Goal: Transaction & Acquisition: Book appointment/travel/reservation

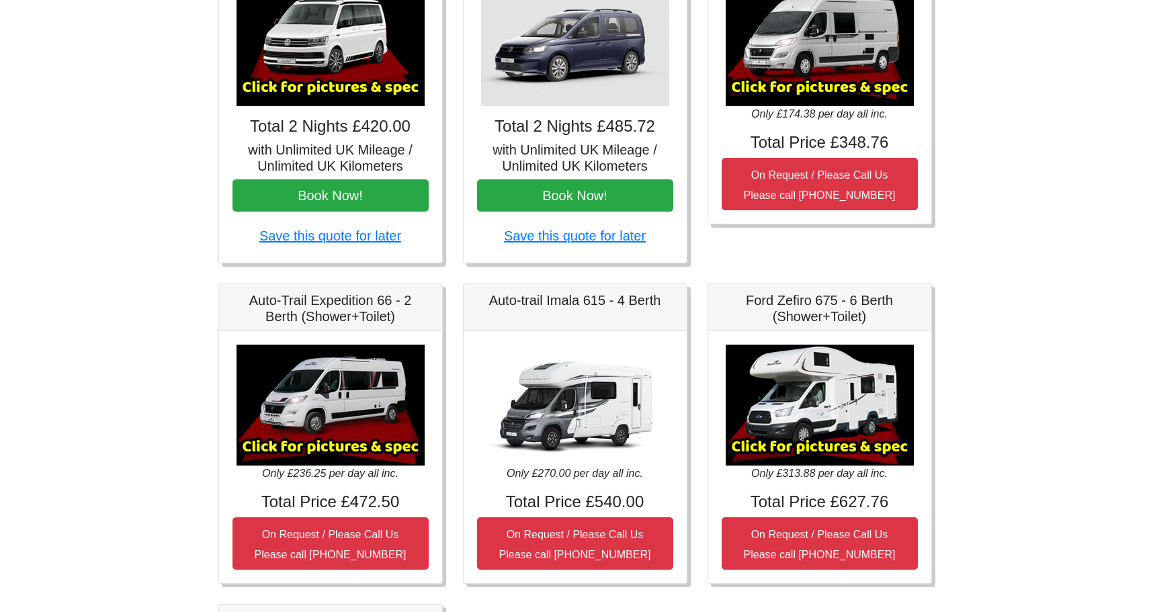
scroll to position [179, 0]
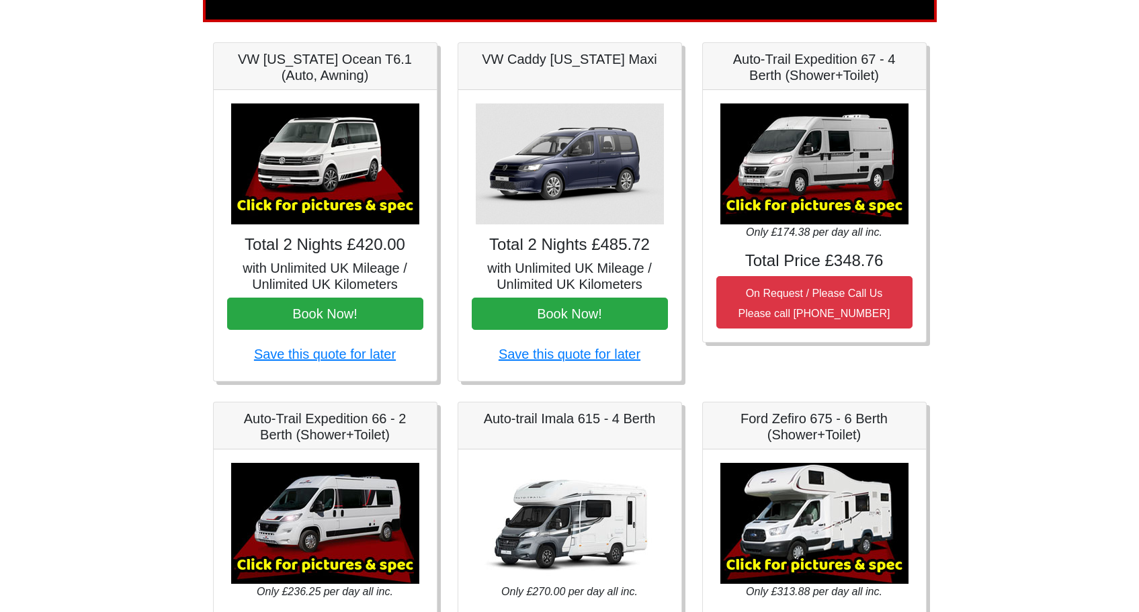
click at [340, 179] on img at bounding box center [325, 163] width 188 height 121
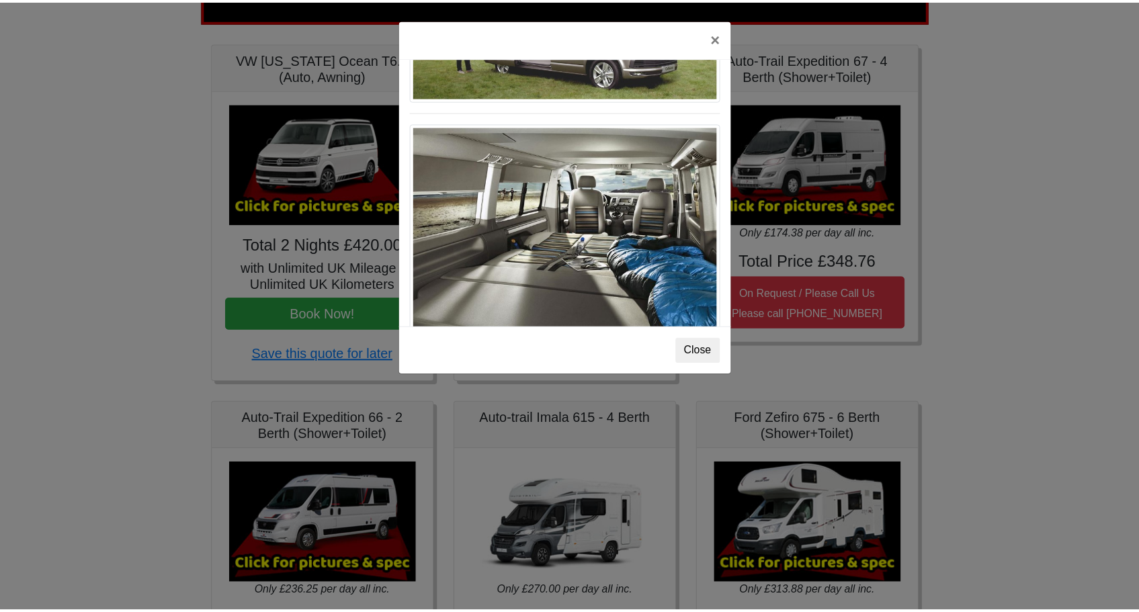
scroll to position [1465, 0]
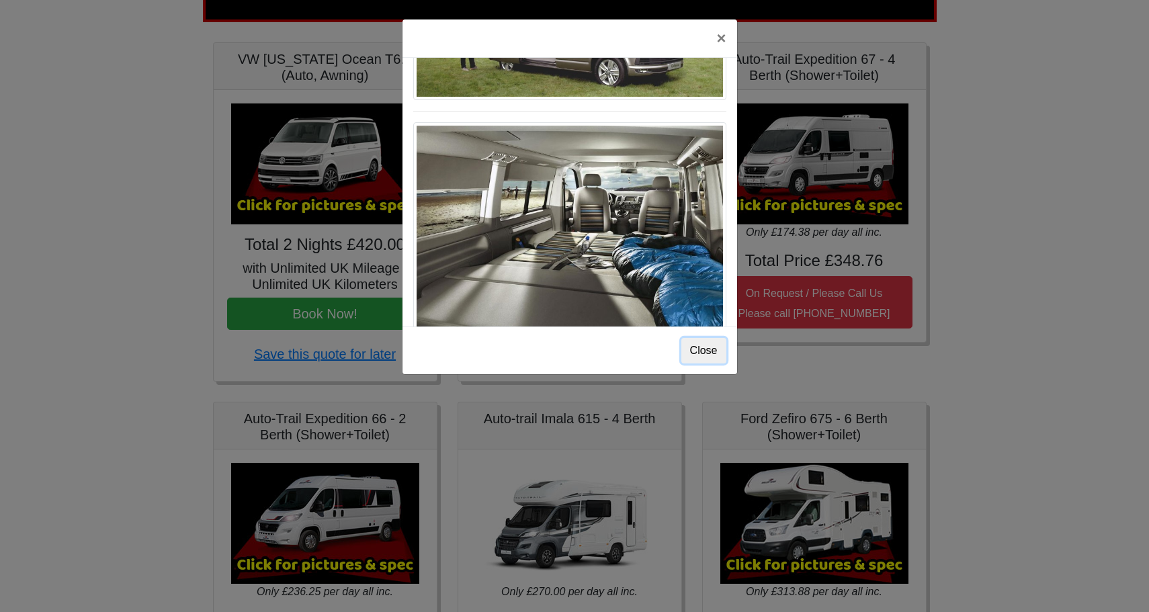
click at [707, 355] on button "Close" at bounding box center [703, 351] width 45 height 26
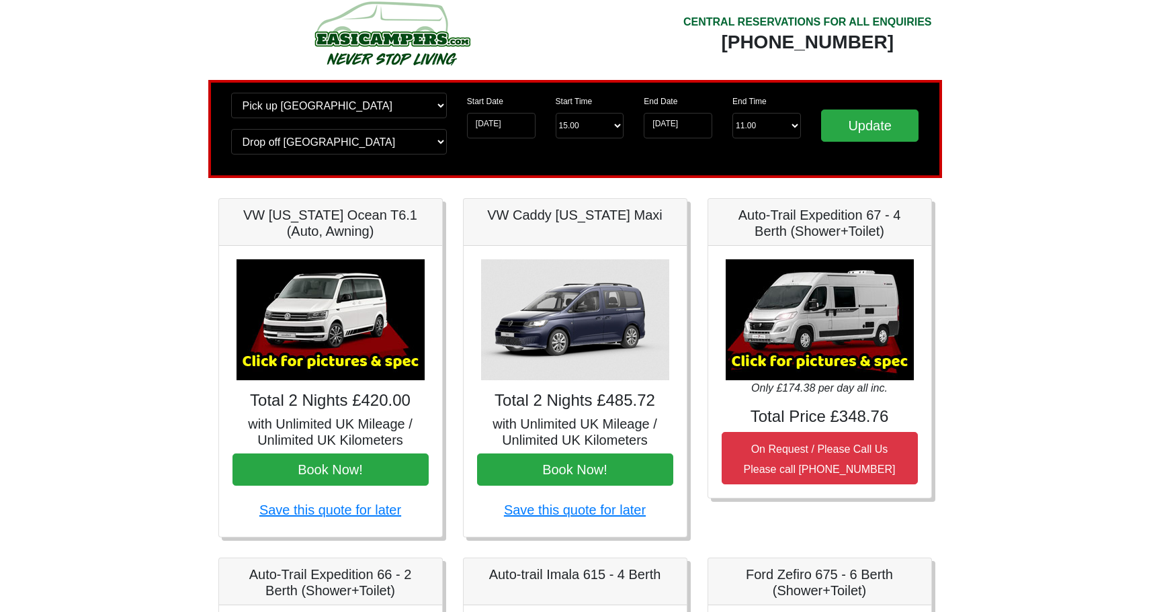
scroll to position [32, 0]
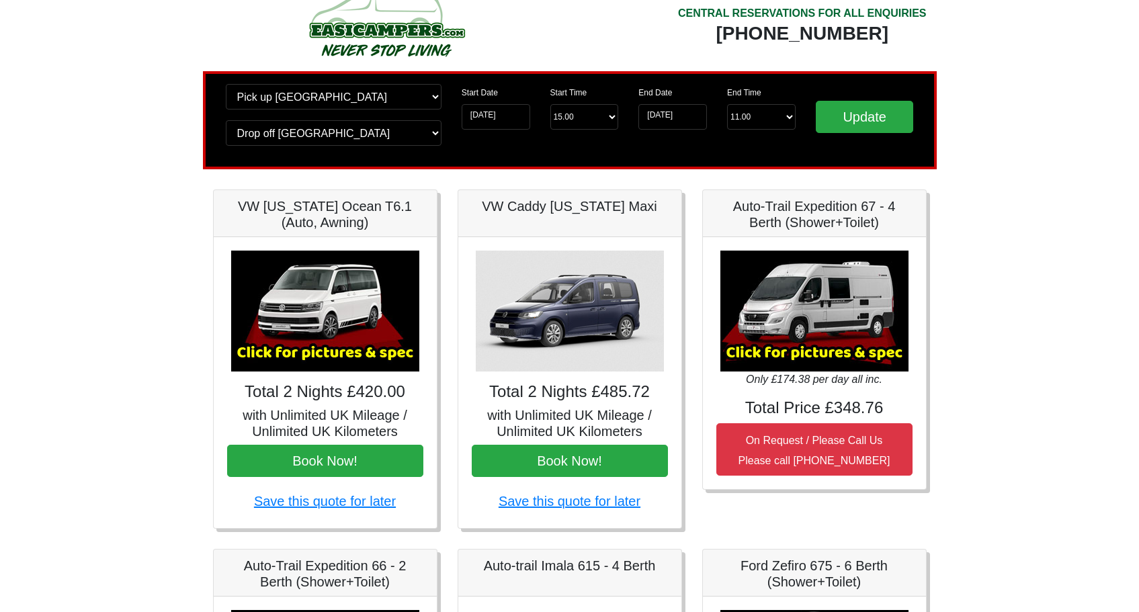
click at [331, 402] on div "× VW California Ocean T6 Spec TECHNICAL DATA Engine: Diesel Transmission: DSG A…" at bounding box center [325, 382] width 223 height 291
click at [349, 334] on img at bounding box center [325, 311] width 188 height 121
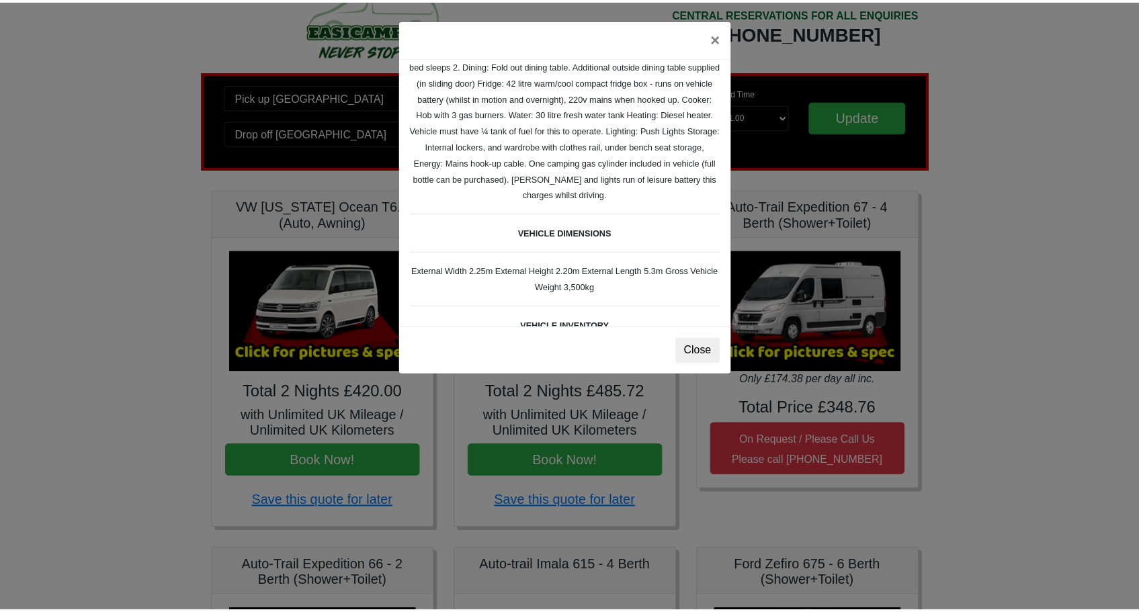
scroll to position [212, 0]
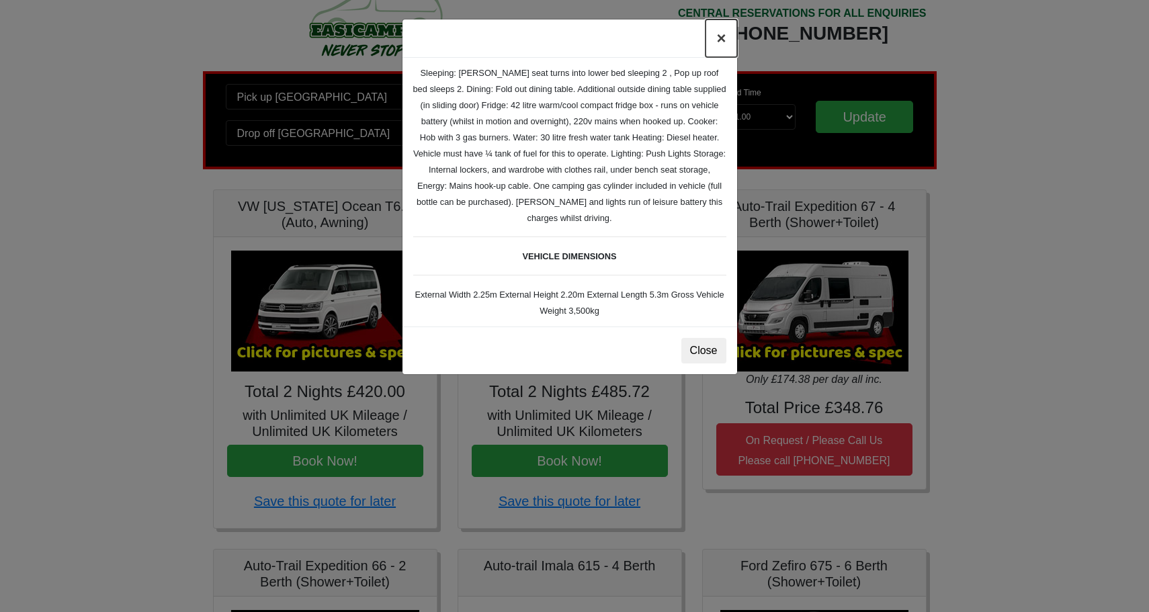
click at [718, 45] on button "×" at bounding box center [721, 38] width 31 height 38
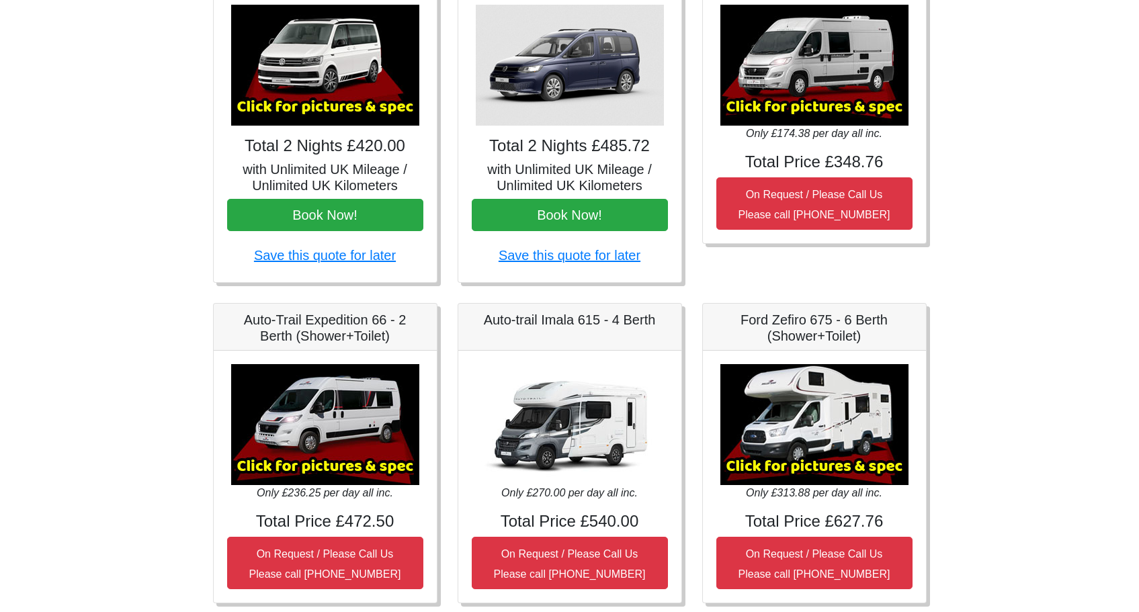
scroll to position [146, 0]
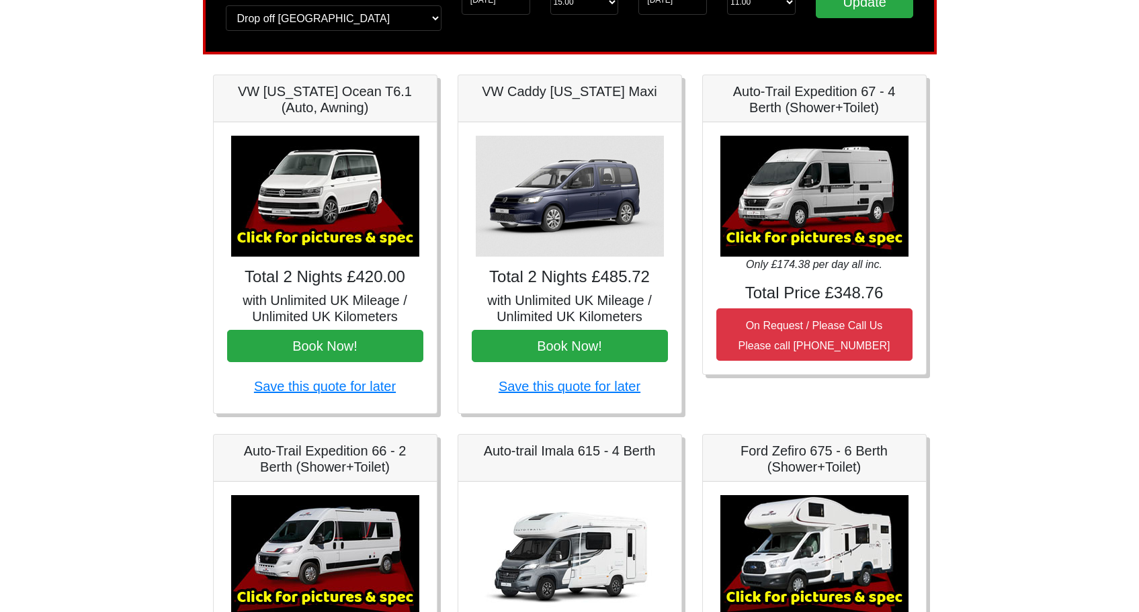
click at [841, 189] on img at bounding box center [814, 196] width 188 height 121
click at [801, 243] on img at bounding box center [814, 196] width 188 height 121
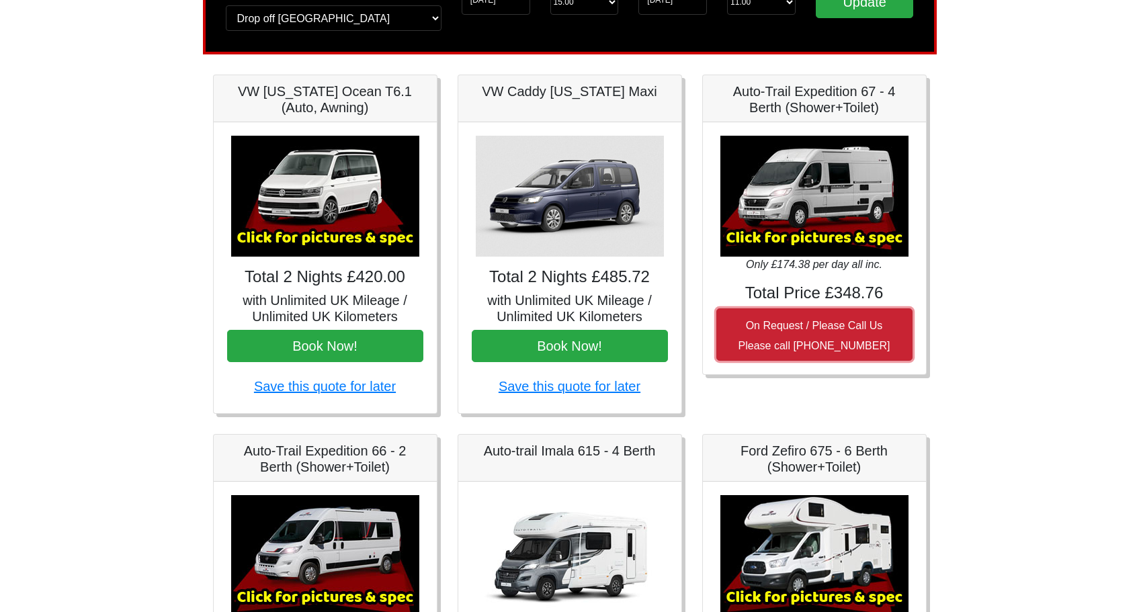
click at [799, 337] on button "On Request / Please Call Us Please call 0121 647 5045" at bounding box center [814, 334] width 196 height 52
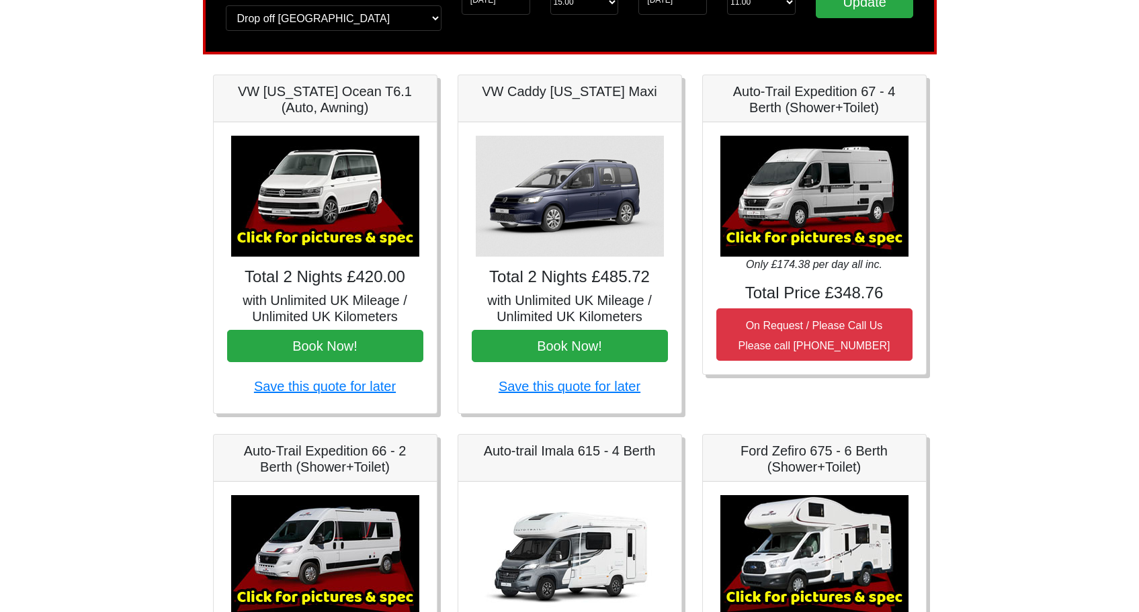
click at [788, 220] on img at bounding box center [814, 196] width 188 height 121
click at [822, 204] on img at bounding box center [814, 196] width 188 height 121
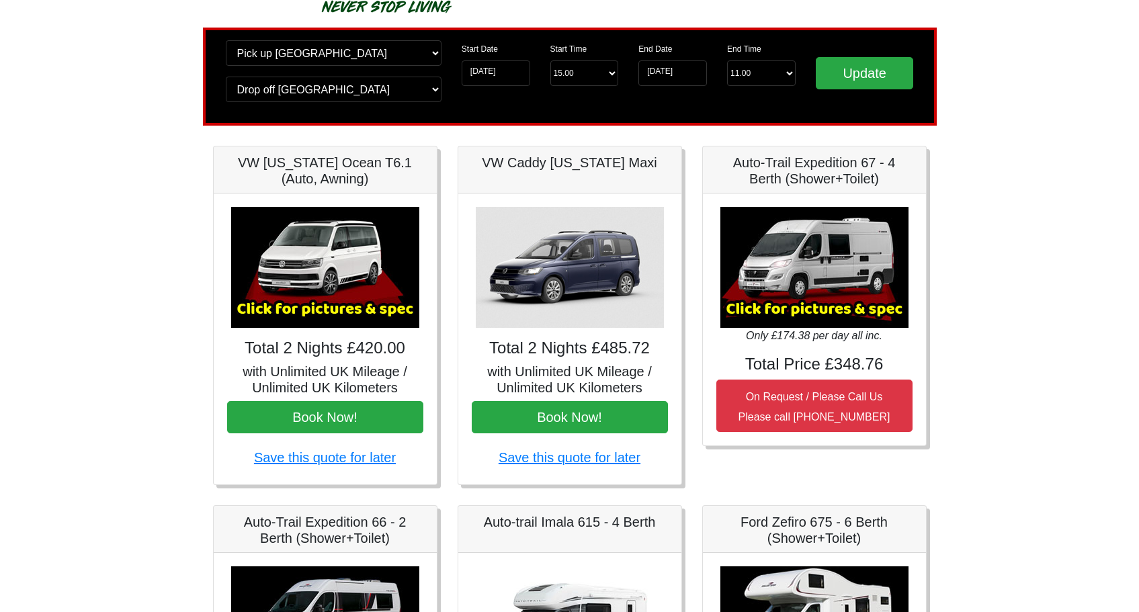
scroll to position [0, 0]
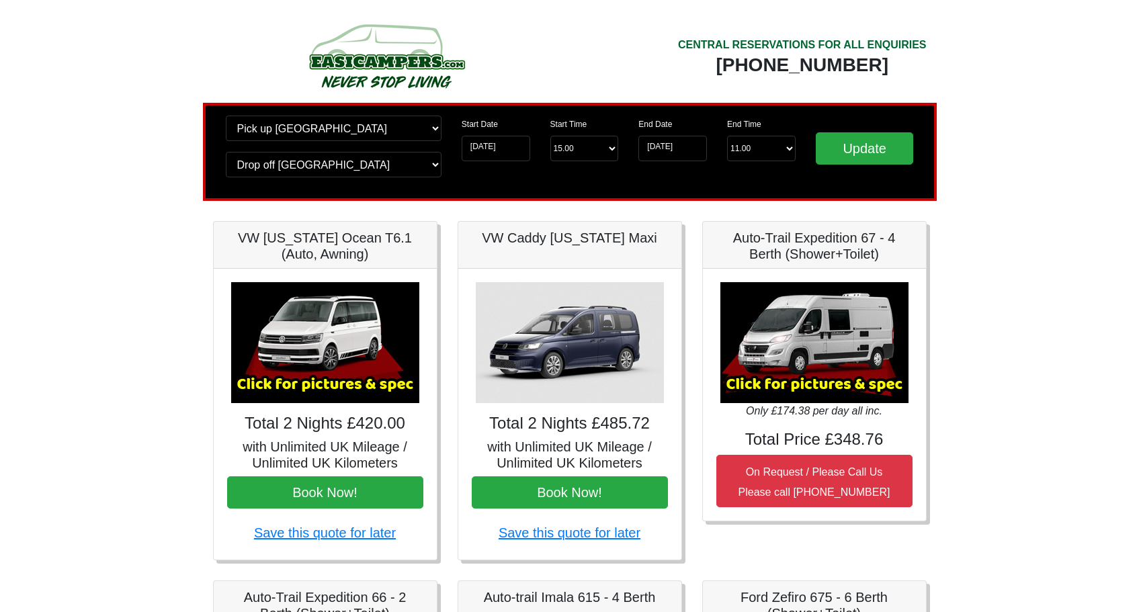
click at [799, 366] on img at bounding box center [814, 342] width 188 height 121
click at [812, 389] on img at bounding box center [814, 342] width 188 height 121
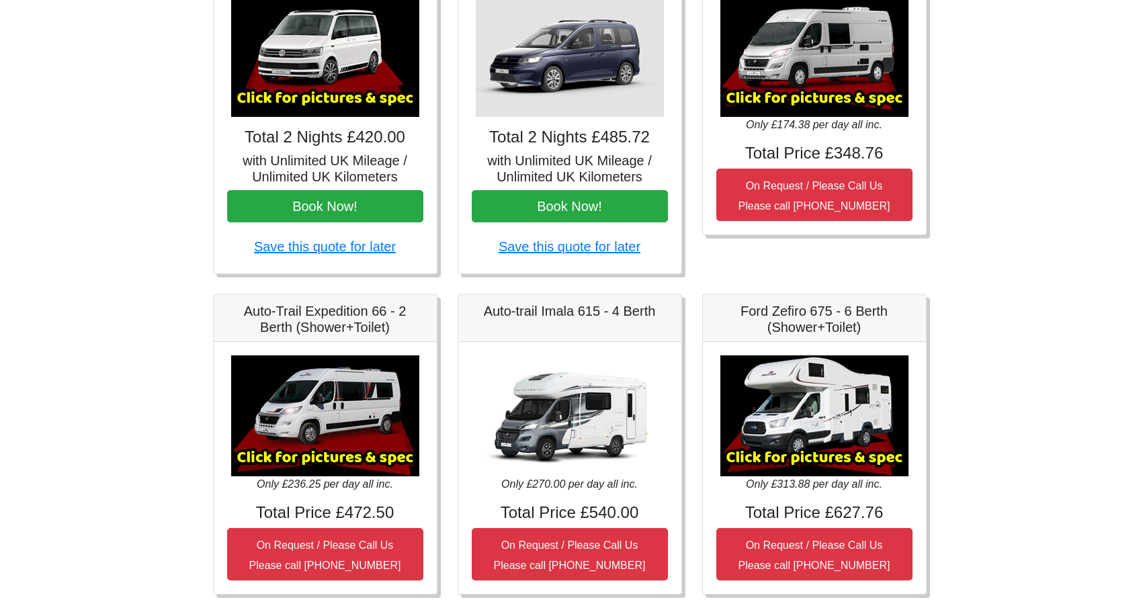
scroll to position [387, 0]
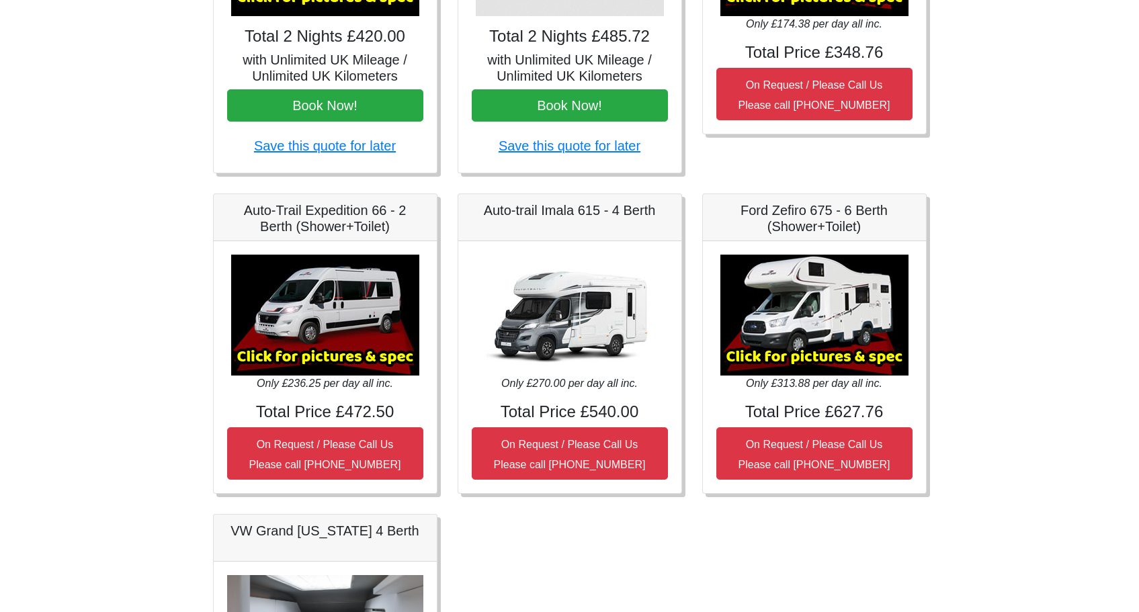
click at [578, 323] on img at bounding box center [570, 315] width 188 height 121
click at [555, 326] on img at bounding box center [570, 315] width 188 height 121
click at [557, 322] on img at bounding box center [570, 315] width 188 height 121
click at [597, 213] on h5 "Auto-trail Imala 615 - 4 Berth" at bounding box center [570, 210] width 196 height 16
click at [555, 419] on h4 "Total Price £540.00" at bounding box center [570, 411] width 196 height 19
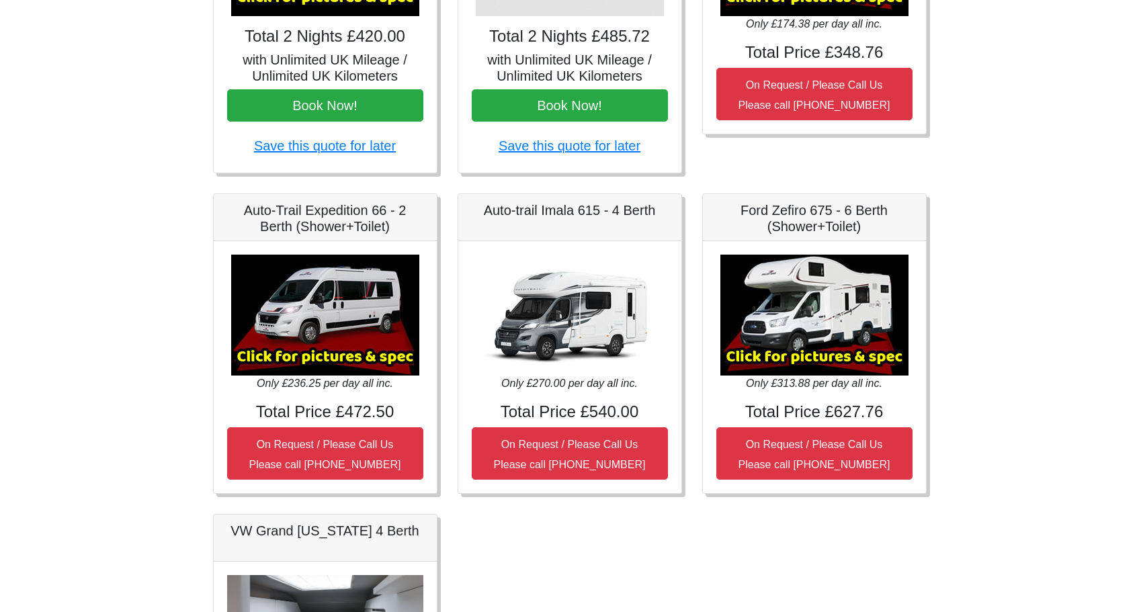
click at [595, 333] on img at bounding box center [570, 315] width 188 height 121
drag, startPoint x: 587, startPoint y: 416, endPoint x: 661, endPoint y: 406, distance: 73.9
click at [661, 406] on h4 "Total Price £540.00" at bounding box center [570, 411] width 196 height 19
click at [615, 410] on h4 "Total Price £540.00" at bounding box center [570, 411] width 196 height 19
click at [583, 321] on img at bounding box center [570, 315] width 188 height 121
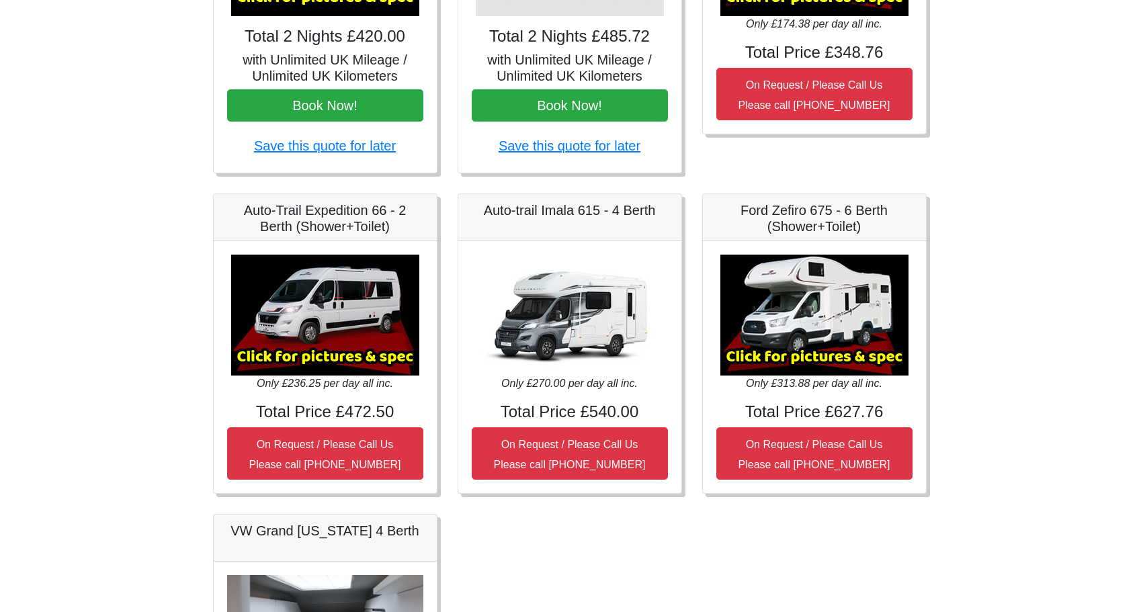
click at [573, 216] on h5 "Auto-trail Imala 615 - 4 Berth" at bounding box center [570, 210] width 196 height 16
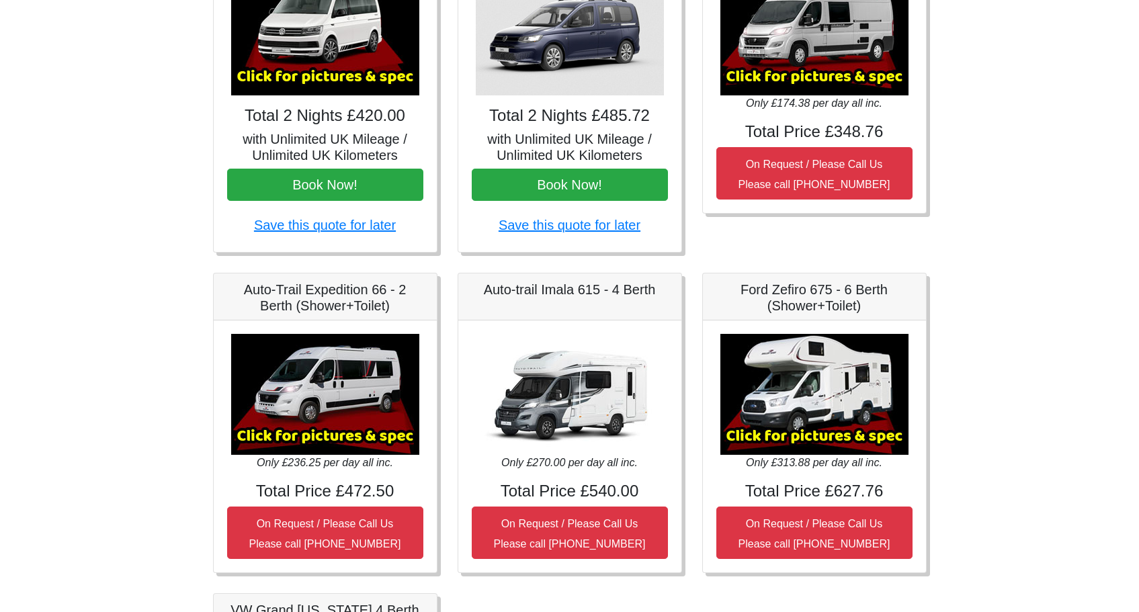
scroll to position [337, 0]
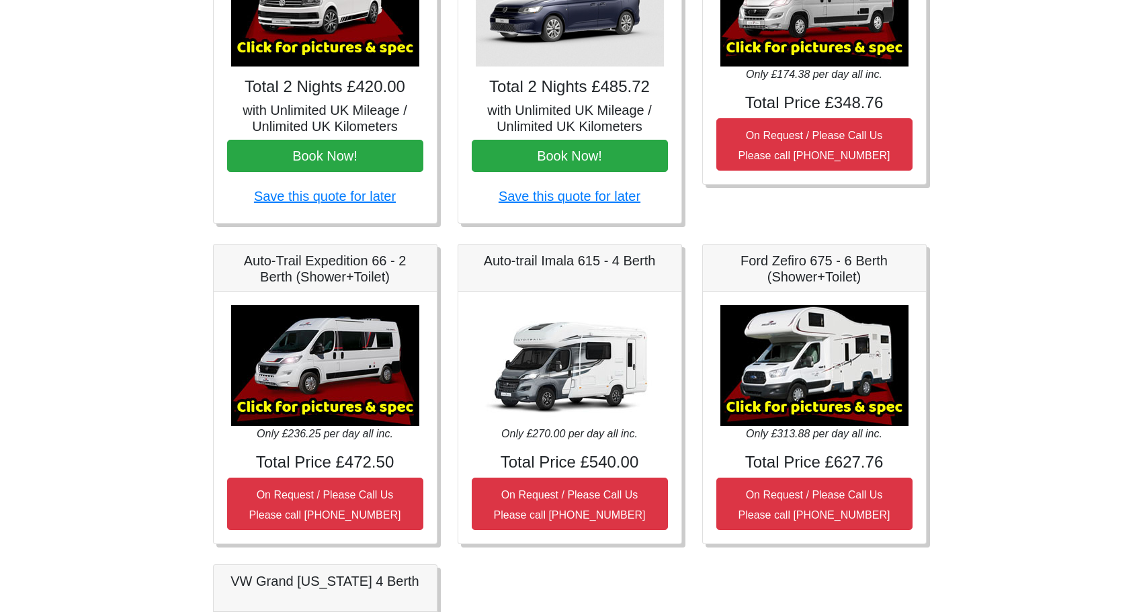
click at [624, 355] on img at bounding box center [570, 365] width 188 height 121
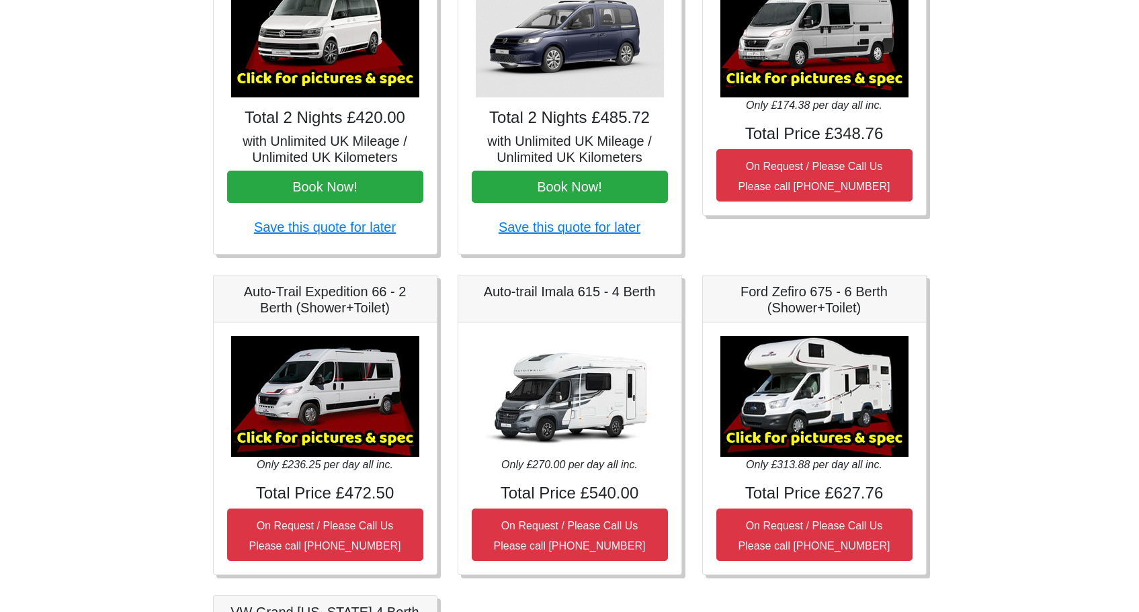
scroll to position [364, 0]
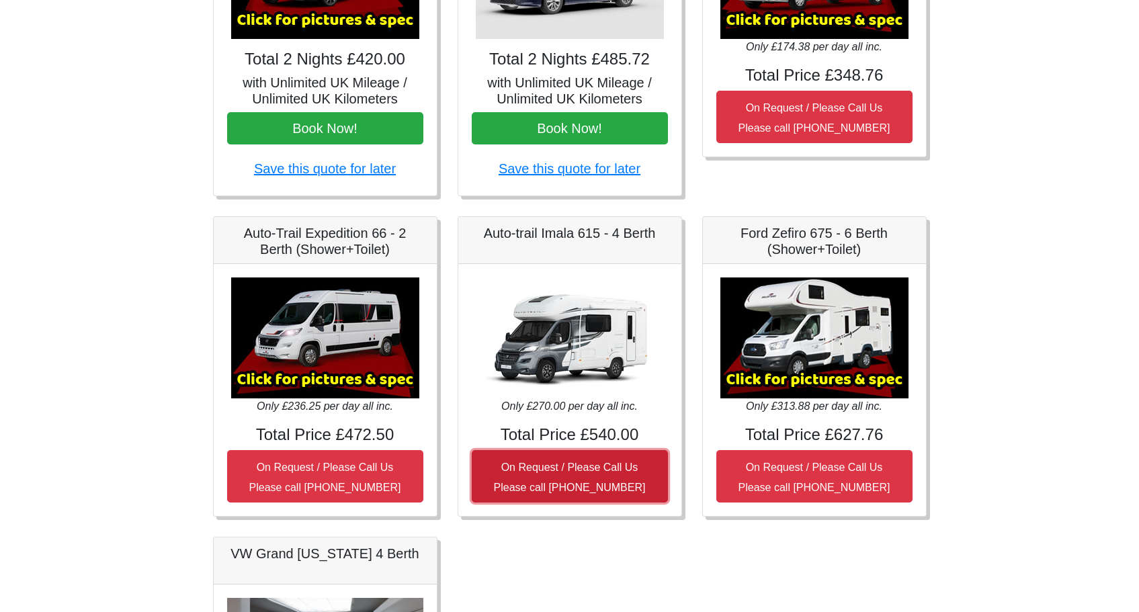
click at [572, 483] on small "On Request / Please Call Us Please call 0121 647 5045" at bounding box center [570, 478] width 152 height 32
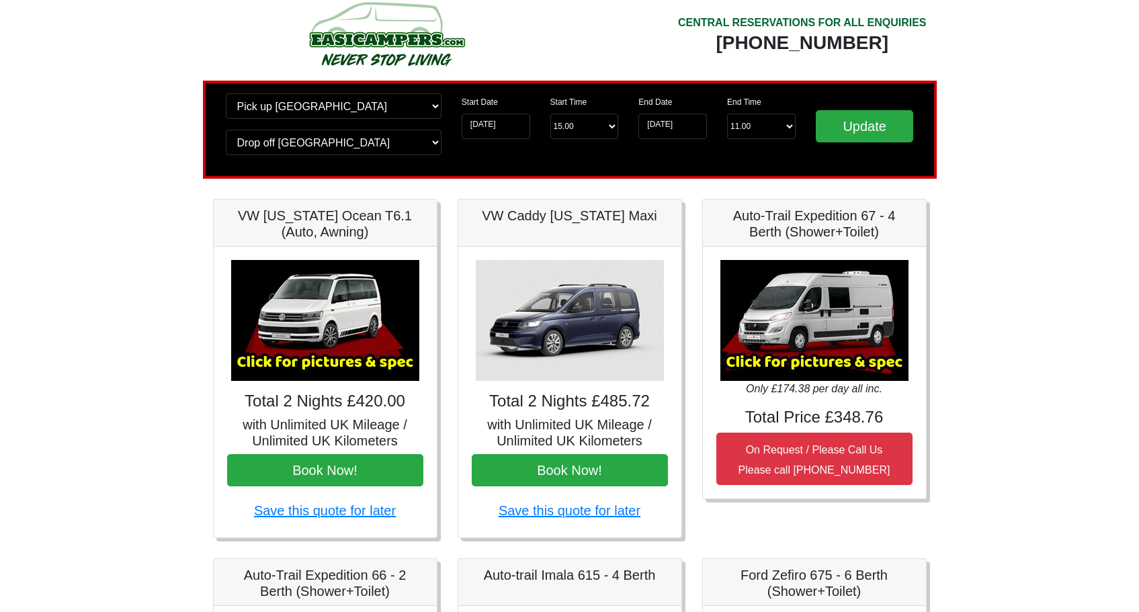
scroll to position [19, 0]
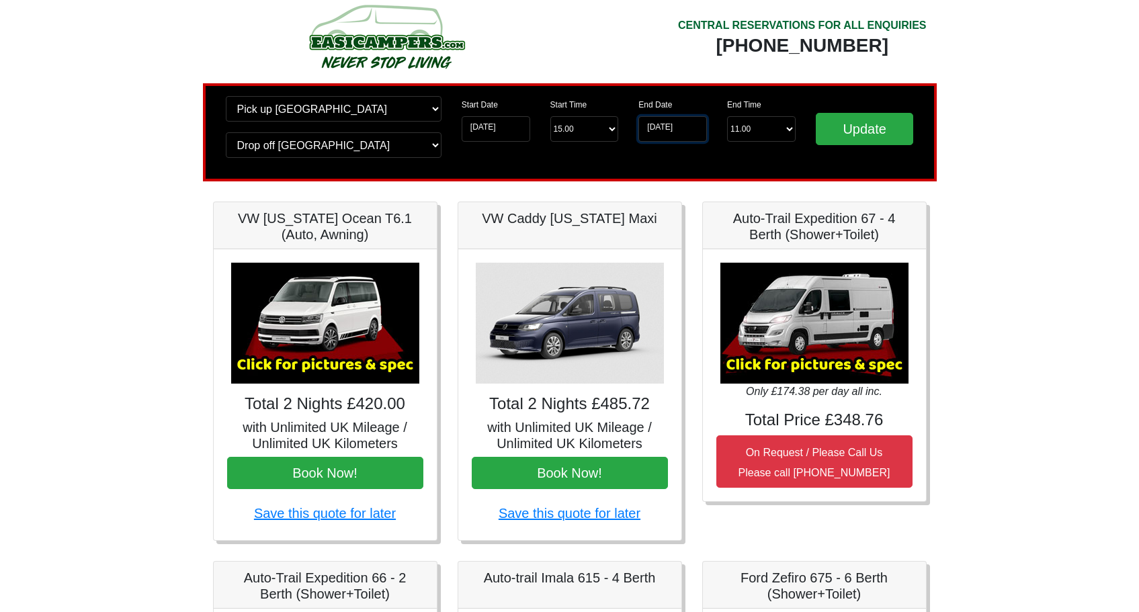
click at [665, 129] on input "24-08-2025" at bounding box center [672, 129] width 69 height 26
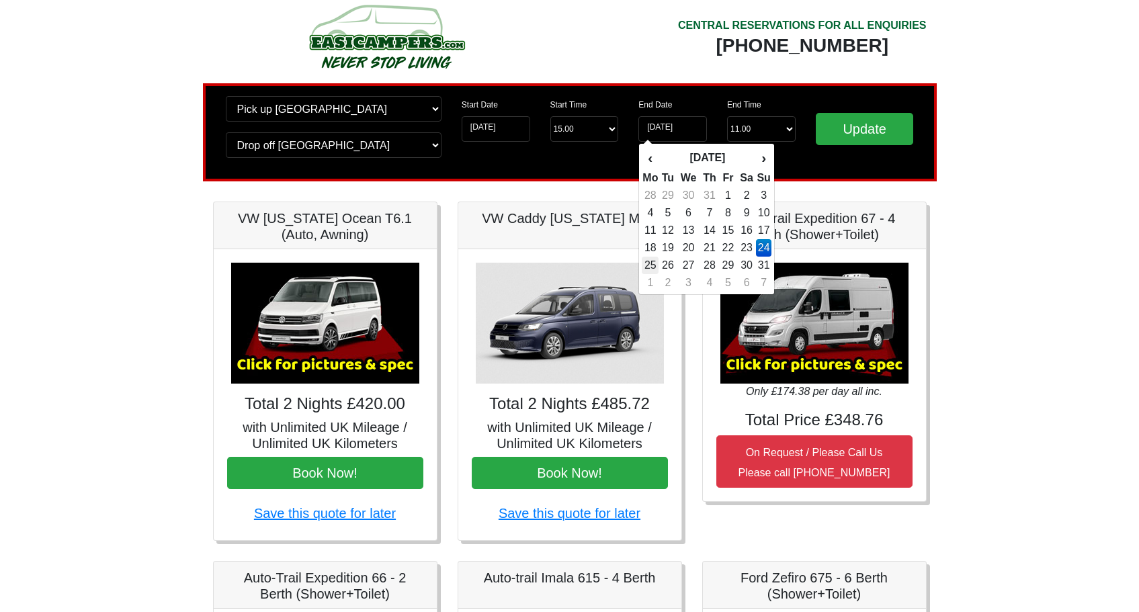
click at [652, 265] on td "25" at bounding box center [650, 265] width 17 height 17
type input "25-08-2025"
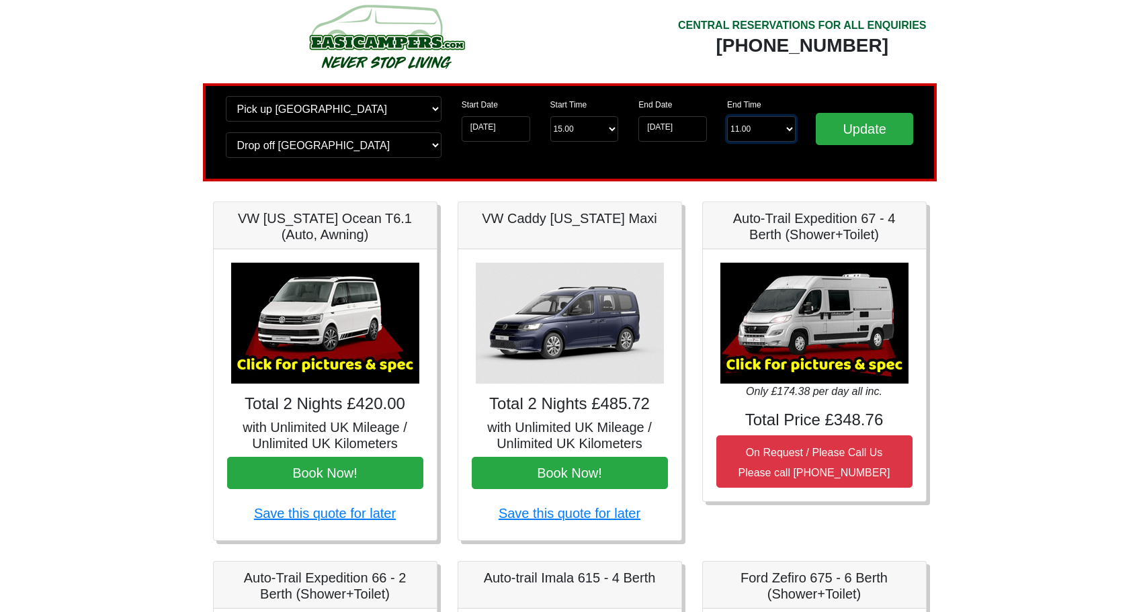
click at [784, 131] on select "End Time 11.00 -------- 08.00 am 09.00 am 10.00 am 11.00 am (Sunday Only)" at bounding box center [761, 129] width 69 height 26
select select "11.00"
click at [727, 117] on select "End Time 11.00 -------- 08.00 am 09.00 am 10.00 am 11.00 am (Sunday Only)" at bounding box center [761, 129] width 69 height 26
click at [747, 134] on select "End Time 11.00 -------- 08.00 am 09.00 am 10.00 am 11.00 am (Sunday Only)" at bounding box center [761, 129] width 69 height 26
click at [754, 130] on select "End Time 11.00 -------- 08.00 am 09.00 am 10.00 am 11.00 am (Sunday Only)" at bounding box center [761, 129] width 69 height 26
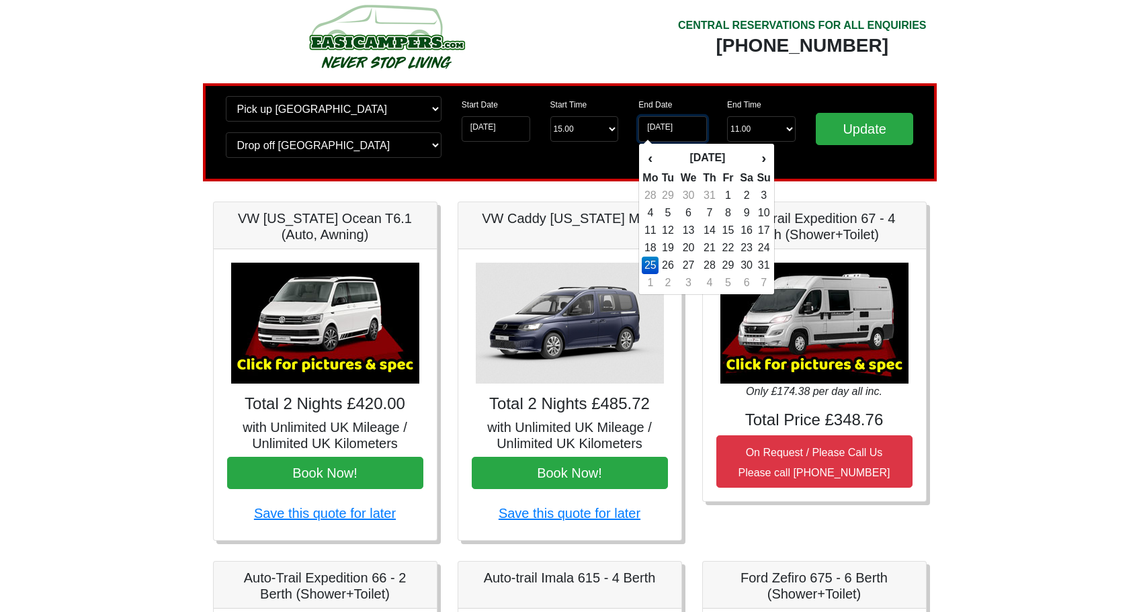
click at [664, 137] on input "25-08-2025" at bounding box center [672, 129] width 69 height 26
click at [767, 250] on td "24" at bounding box center [763, 247] width 15 height 17
type input "24-08-2025"
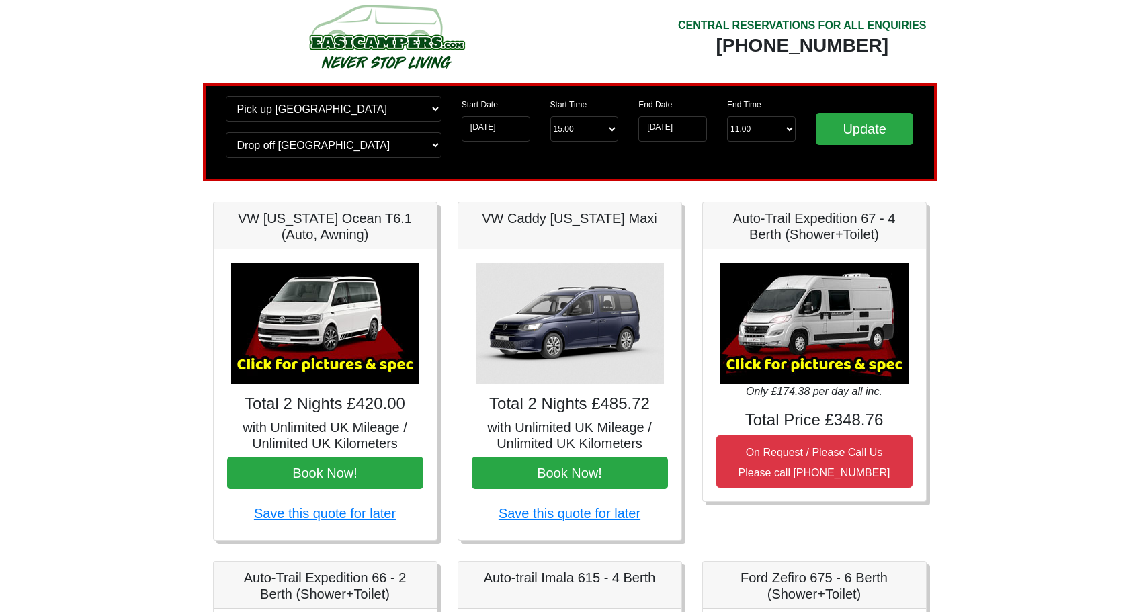
click at [681, 154] on div "End Date 24-08-2025 End Time End Time 11.00 -------- 08.00 am 09.00 am 10.00 am…" at bounding box center [716, 132] width 177 height 73
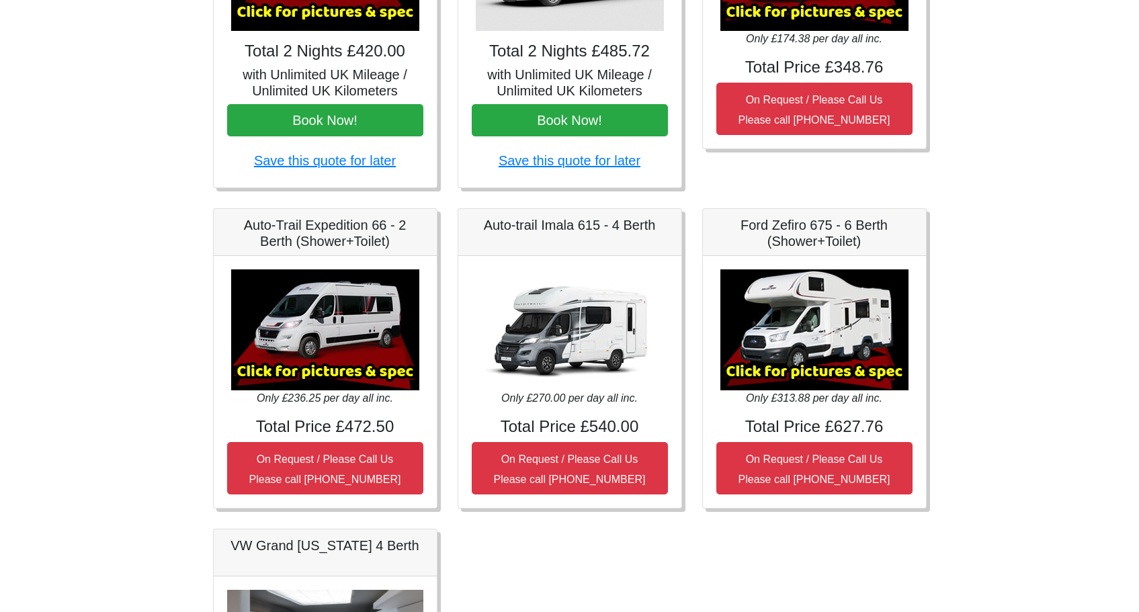
scroll to position [0, 0]
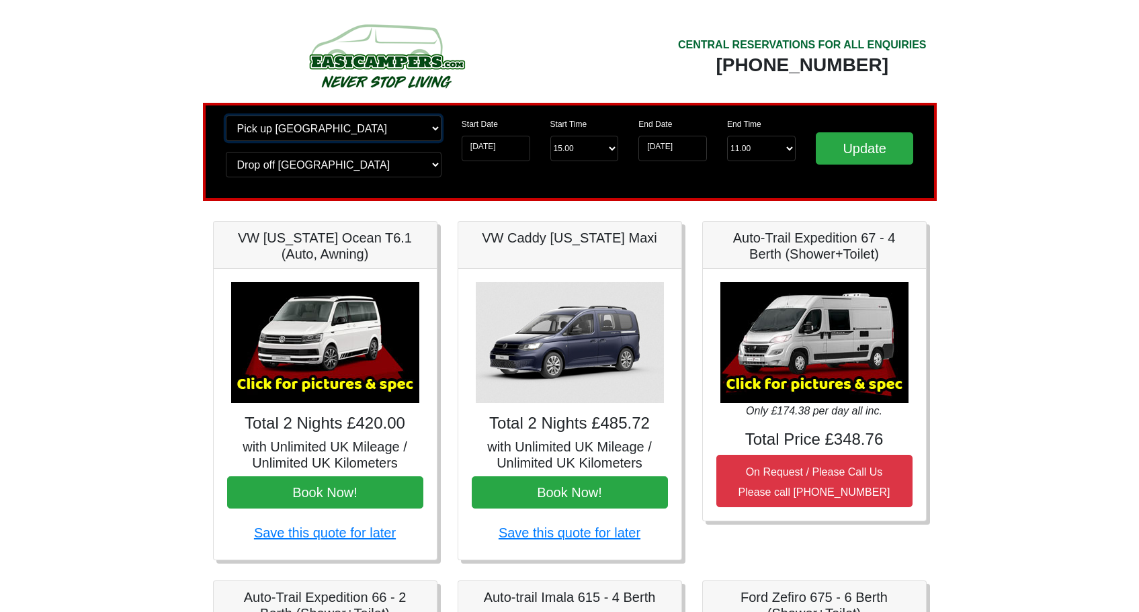
click at [347, 128] on select "Change pick up location? Pick up Birmingham Airport Birmingham Airport Blackbur…" at bounding box center [334, 129] width 216 height 26
select select "LPL"
click at [226, 116] on select "Change pick up location? Pick up Birmingham Airport Birmingham Airport Blackbur…" at bounding box center [334, 129] width 216 height 26
click at [359, 167] on select "Change drop off location? Drop off Birmingham Airport Birmingham Airport Blackb…" at bounding box center [334, 165] width 216 height 26
select select "LPL"
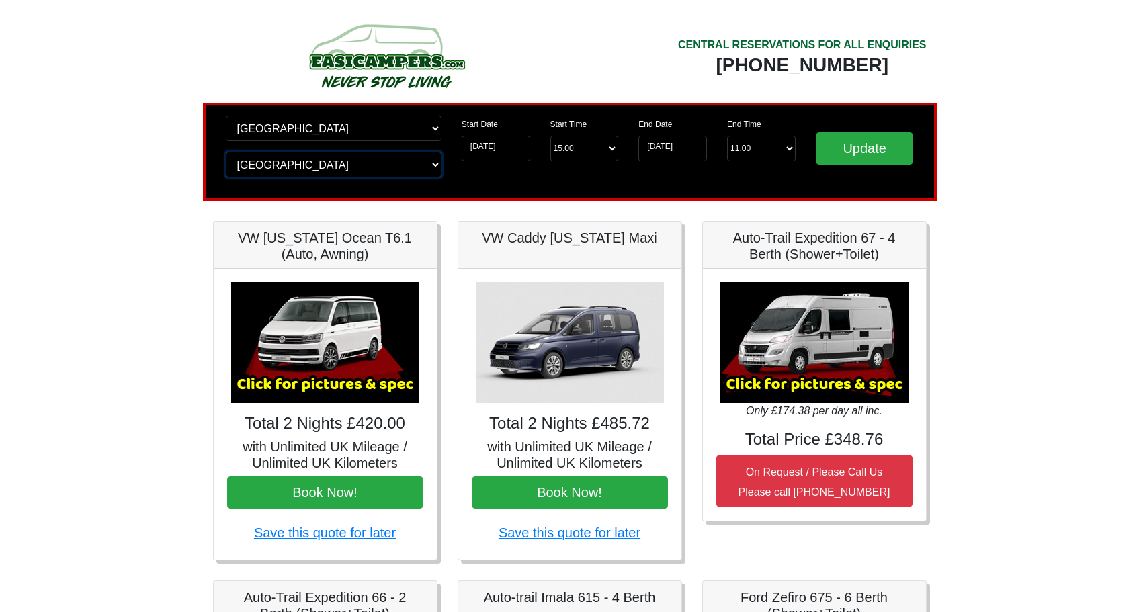
click at [226, 152] on select "Change drop off location? Drop off Birmingham Airport Birmingham Airport Blackb…" at bounding box center [334, 165] width 216 height 26
click at [857, 153] on input "Update" at bounding box center [865, 148] width 98 height 32
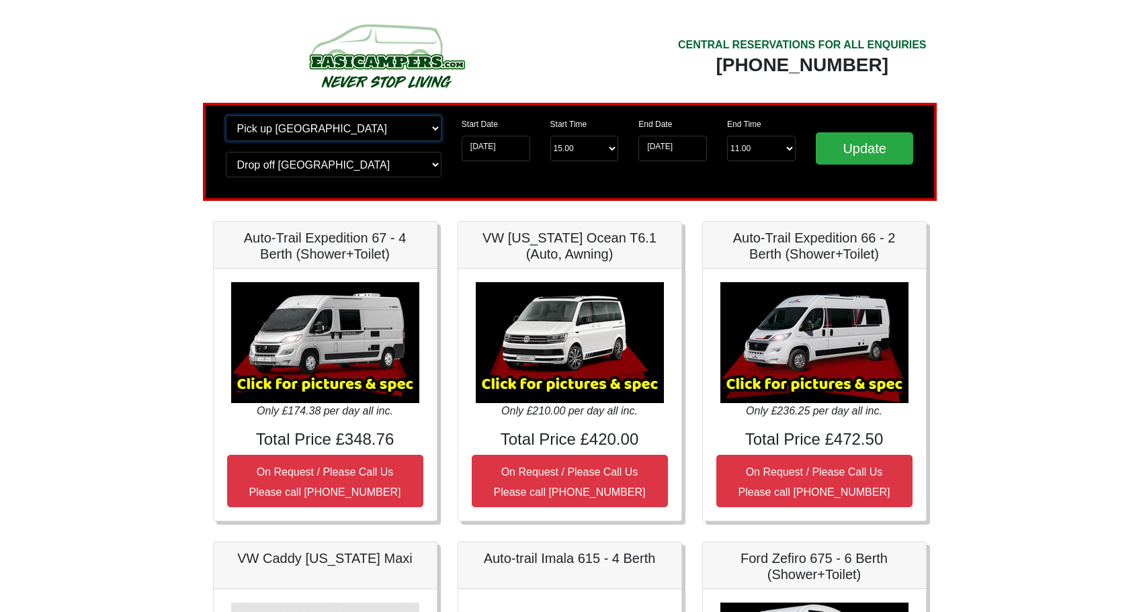
click at [318, 126] on select "Change pick up location? Pick up Liverpool Airport Birmingham Airport Blackburn…" at bounding box center [334, 129] width 216 height 26
select select "GLA"
click at [226, 116] on select "Change pick up location? Pick up Liverpool Airport Birmingham Airport Blackburn…" at bounding box center [334, 129] width 216 height 26
click at [321, 167] on select "Change drop off location? Drop off Liverpool Airport Birmingham Airport Blackbu…" at bounding box center [334, 165] width 216 height 26
select select "GLA"
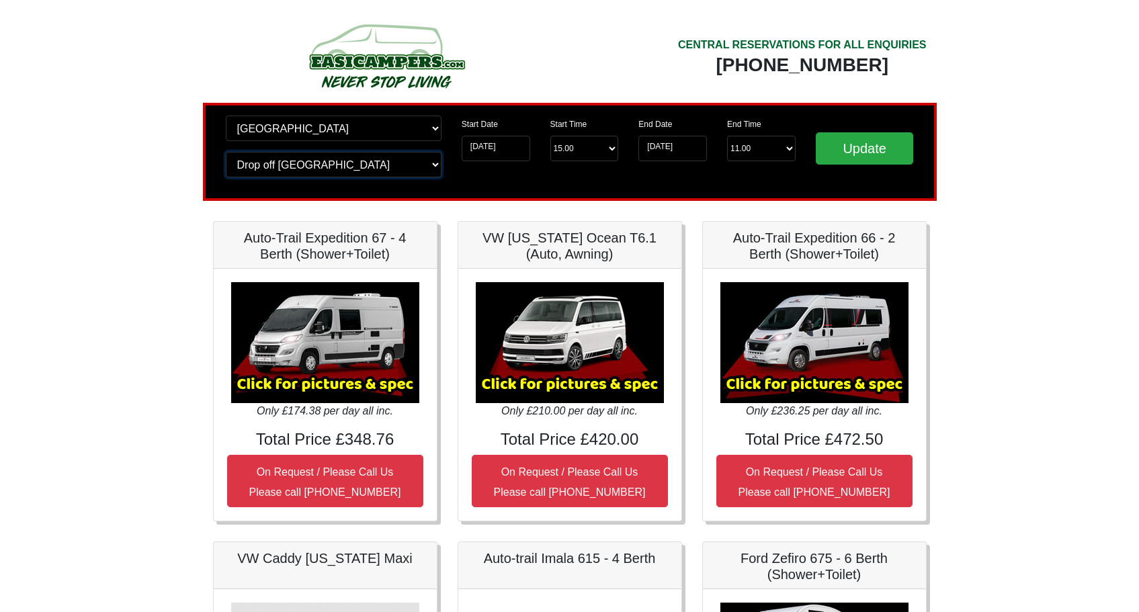
click at [226, 152] on select "Change drop off location? Drop off Liverpool Airport Birmingham Airport Blackbu…" at bounding box center [334, 165] width 216 height 26
click at [884, 155] on input "Update" at bounding box center [865, 148] width 98 height 32
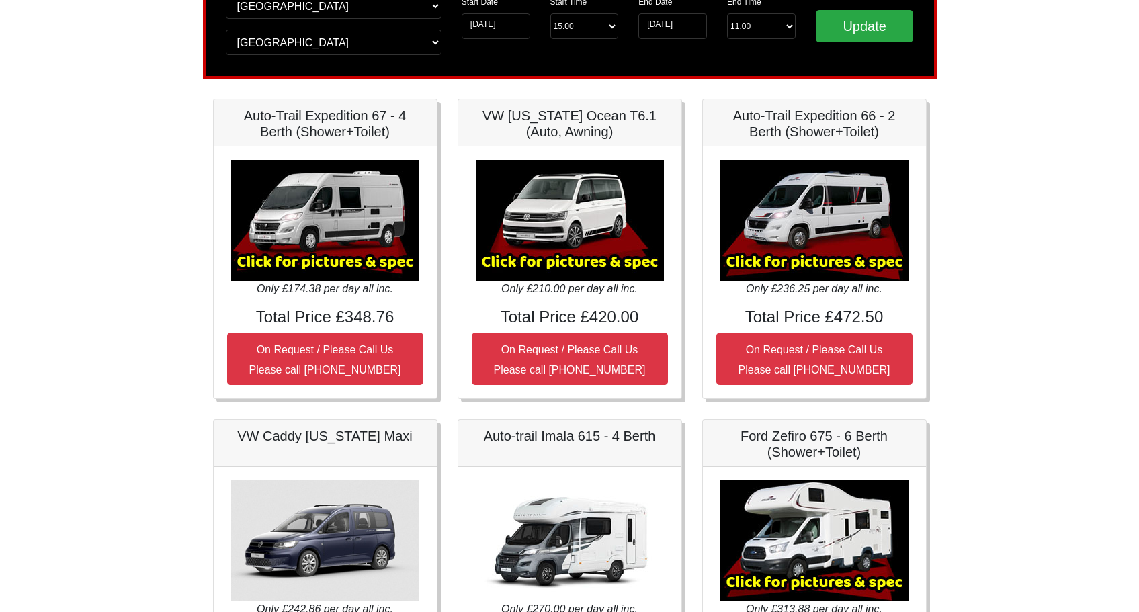
scroll to position [124, 0]
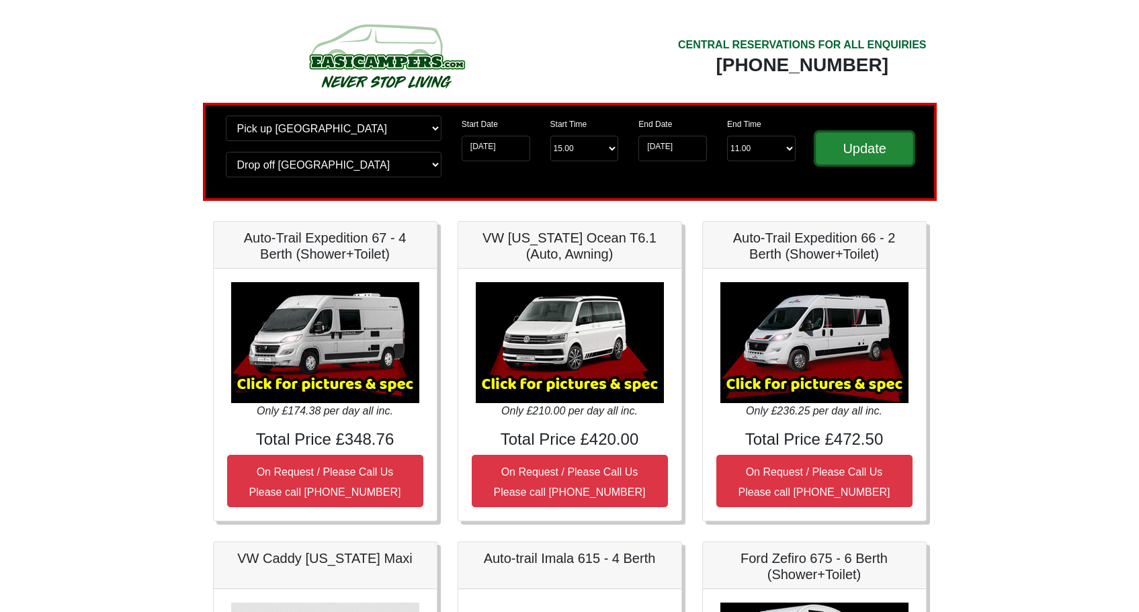
click at [837, 157] on input "Update" at bounding box center [865, 148] width 98 height 32
click at [865, 140] on input "Update" at bounding box center [865, 148] width 98 height 32
click at [399, 131] on select "Change pick up location? Pick up [GEOGRAPHIC_DATA] [GEOGRAPHIC_DATA] [GEOGRAPHI…" at bounding box center [334, 129] width 216 height 26
select select "PRE1"
click at [226, 116] on select "Change pick up location? Pick up [GEOGRAPHIC_DATA] [GEOGRAPHIC_DATA] [GEOGRAPHI…" at bounding box center [334, 129] width 216 height 26
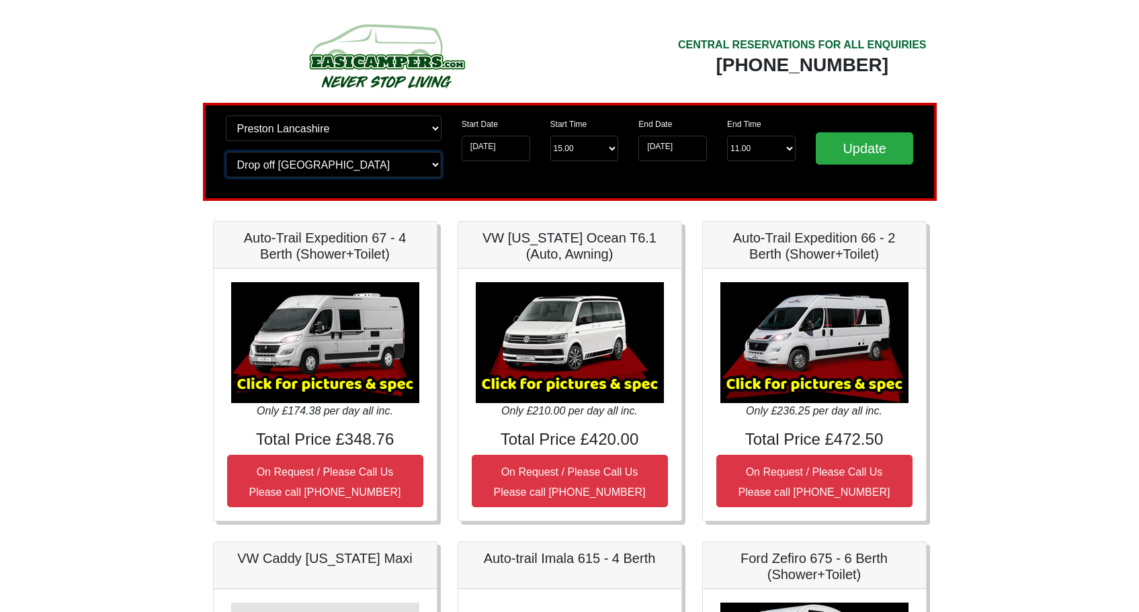
click at [300, 175] on select "Change drop off location? Drop off [GEOGRAPHIC_DATA] [GEOGRAPHIC_DATA] [GEOGRAP…" at bounding box center [334, 165] width 216 height 26
select select "PRE1"
click at [226, 152] on select "Change drop off location? Drop off [GEOGRAPHIC_DATA] [GEOGRAPHIC_DATA] [GEOGRAP…" at bounding box center [334, 165] width 216 height 26
click at [482, 189] on div "Change pick up location? Pick up [GEOGRAPHIC_DATA] [GEOGRAPHIC_DATA] [GEOGRAPHI…" at bounding box center [570, 152] width 734 height 98
click at [853, 148] on input "Update" at bounding box center [865, 148] width 98 height 32
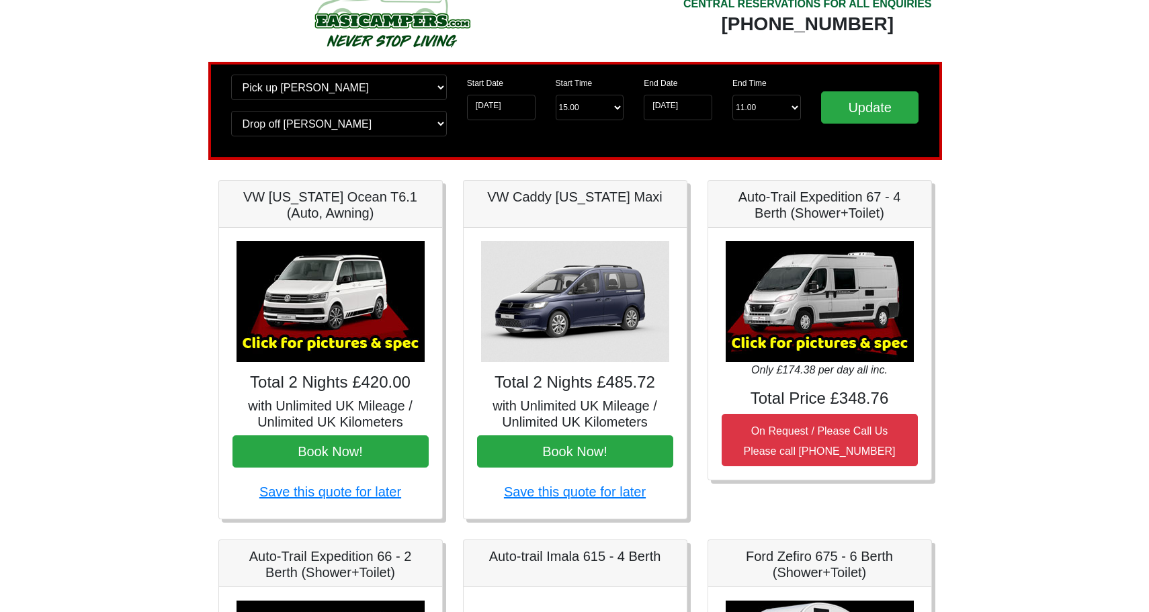
scroll to position [42, 0]
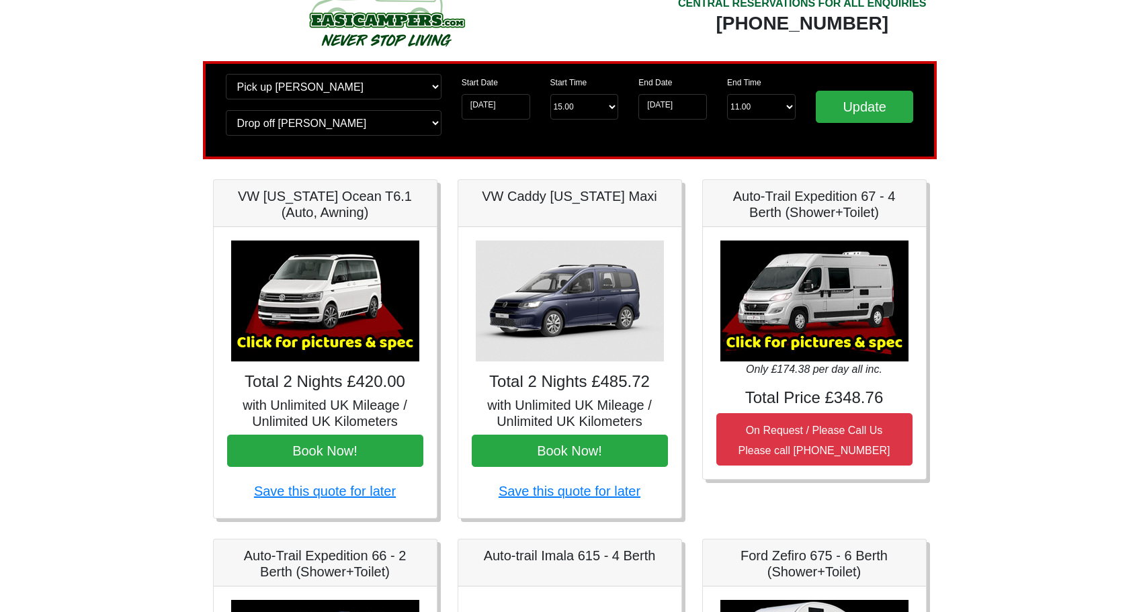
click at [320, 392] on div "× VW California Ocean T6 Spec TECHNICAL DATA Engine: Diesel Transmission: DSG A…" at bounding box center [325, 372] width 223 height 291
click at [323, 323] on img at bounding box center [325, 301] width 188 height 121
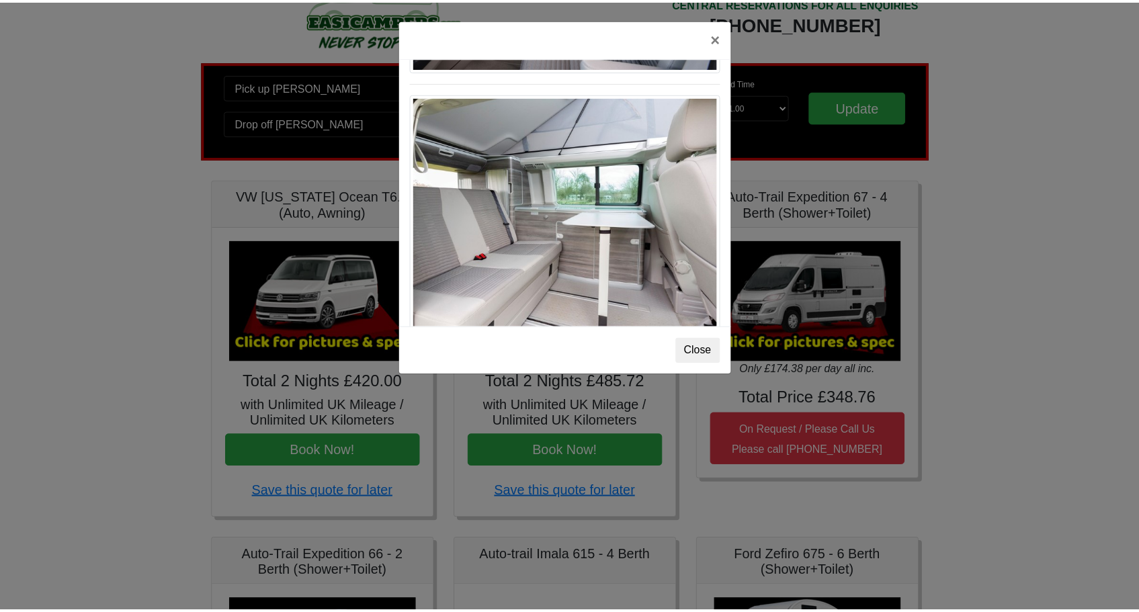
scroll to position [1465, 0]
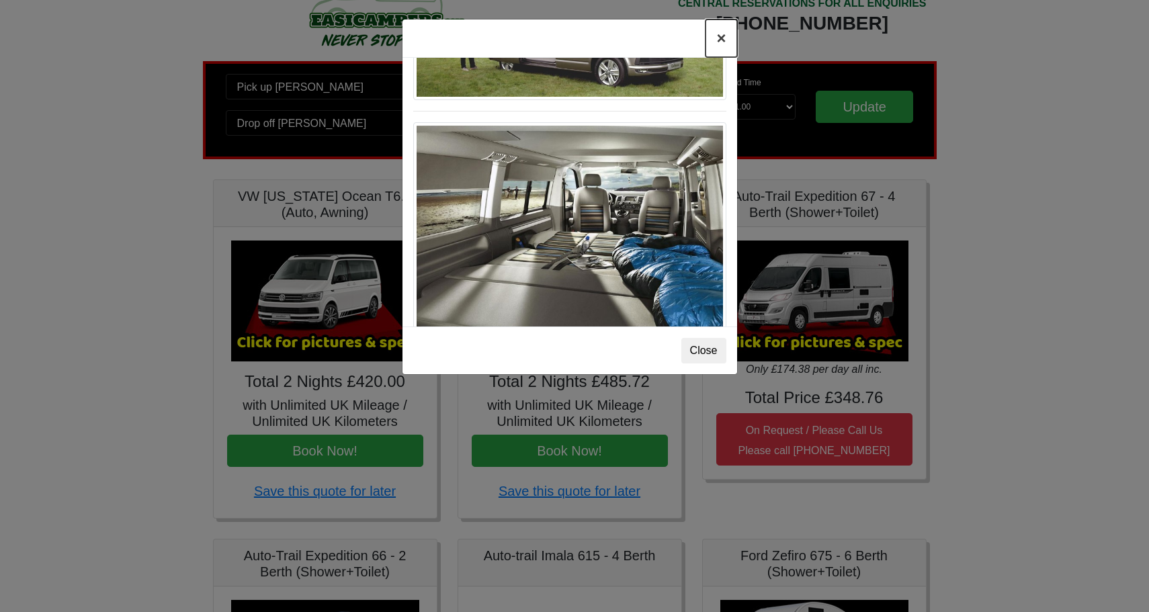
click at [715, 40] on button "×" at bounding box center [721, 38] width 31 height 38
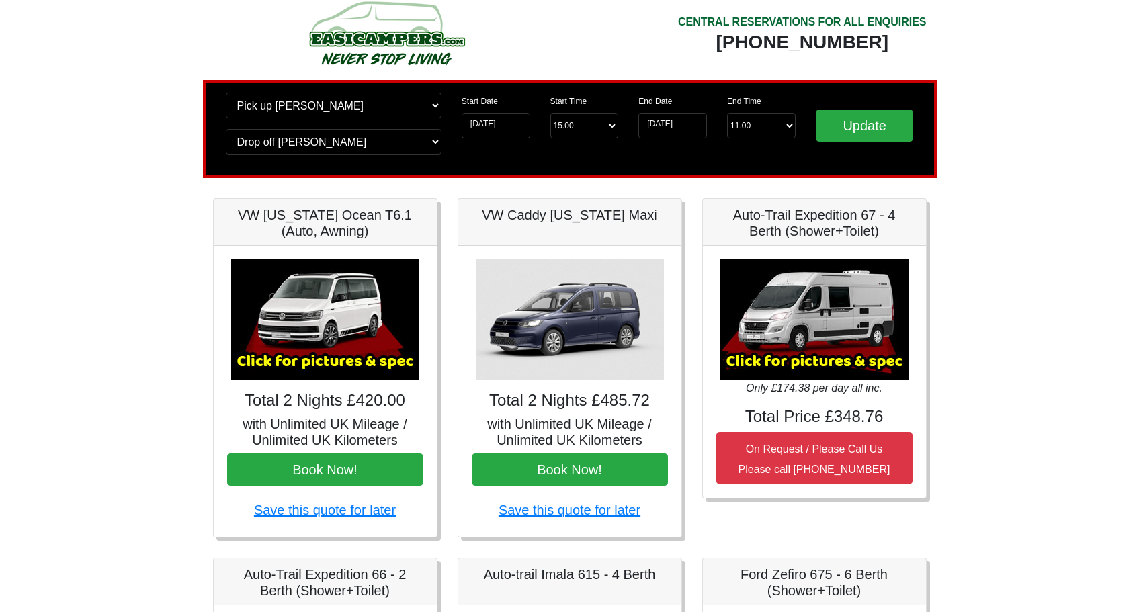
scroll to position [0, 0]
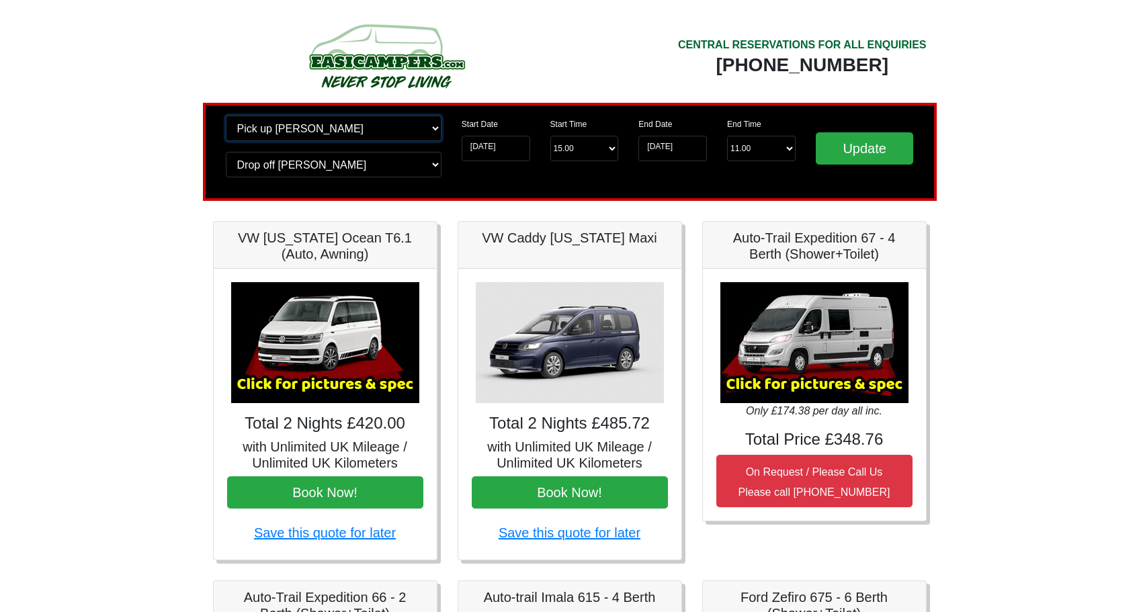
click at [292, 128] on select "Change pick up location? Pick up Preston Birmingham Airport Blackburn Lancashir…" at bounding box center [334, 129] width 216 height 26
select select "WOL"
click at [226, 116] on select "Change pick up location? Pick up Preston Birmingham Airport Blackburn Lancashir…" at bounding box center [334, 129] width 216 height 26
click at [318, 173] on select "Change drop off location? Drop off Preston Birmingham Airport Blackburn Lancash…" at bounding box center [334, 165] width 216 height 26
select select "WOL"
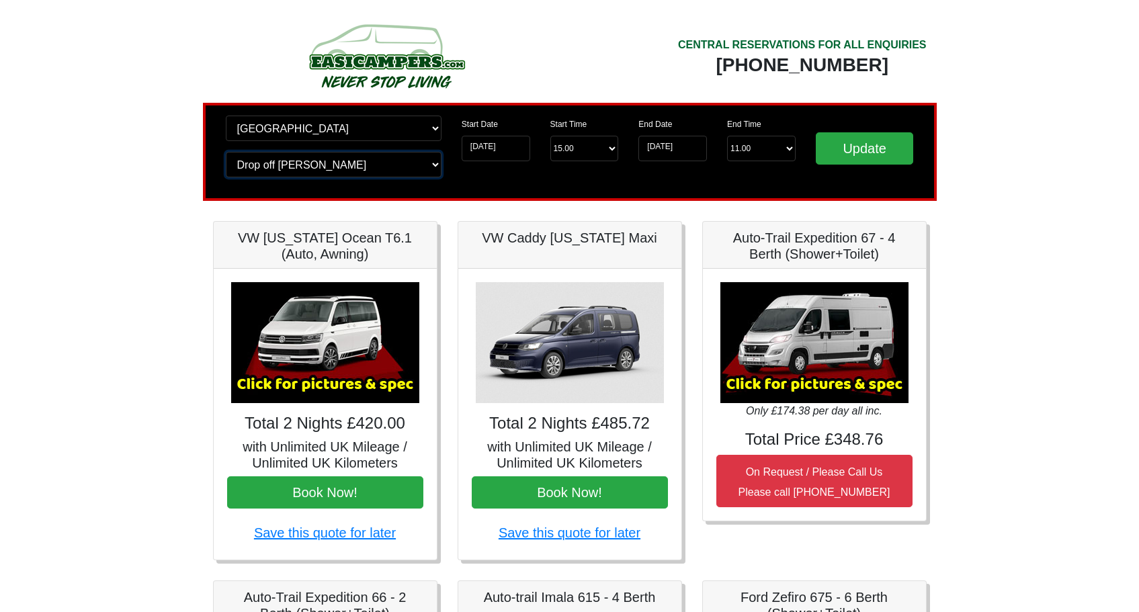
click at [226, 152] on select "Change drop off location? Drop off Preston Birmingham Airport Blackburn Lancash…" at bounding box center [334, 165] width 216 height 26
click at [860, 148] on input "Update" at bounding box center [865, 148] width 98 height 32
click at [859, 152] on input "Update" at bounding box center [865, 148] width 98 height 32
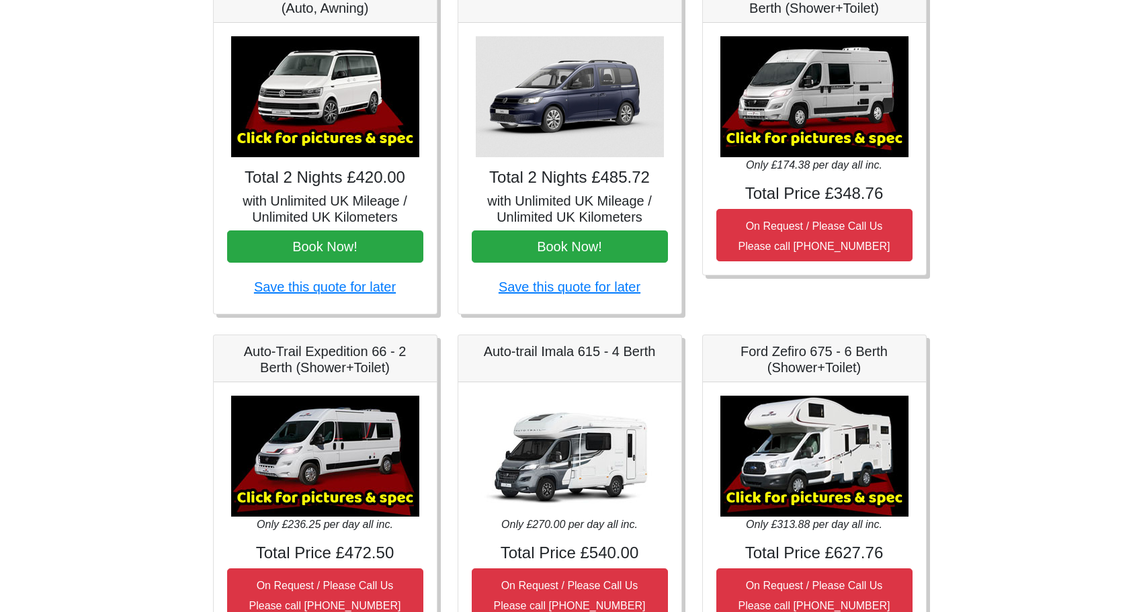
scroll to position [128, 0]
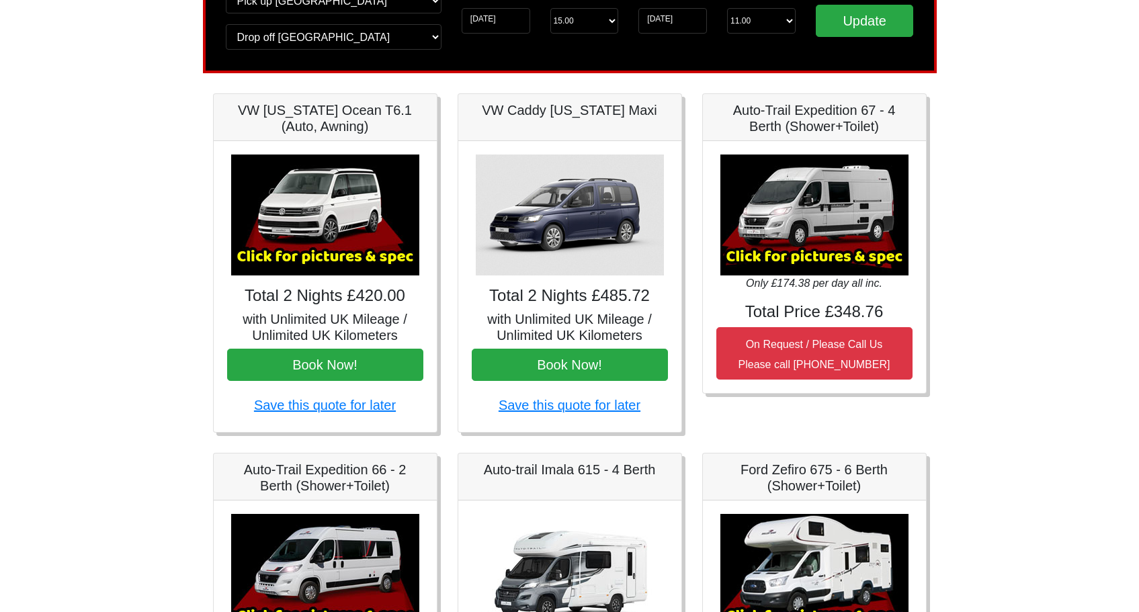
click at [571, 244] on img at bounding box center [570, 215] width 188 height 121
click at [587, 124] on div "VW Caddy [US_STATE] Maxi" at bounding box center [569, 117] width 223 height 47
click at [570, 218] on img at bounding box center [570, 215] width 188 height 121
click at [568, 368] on button "Book Now!" at bounding box center [570, 365] width 196 height 32
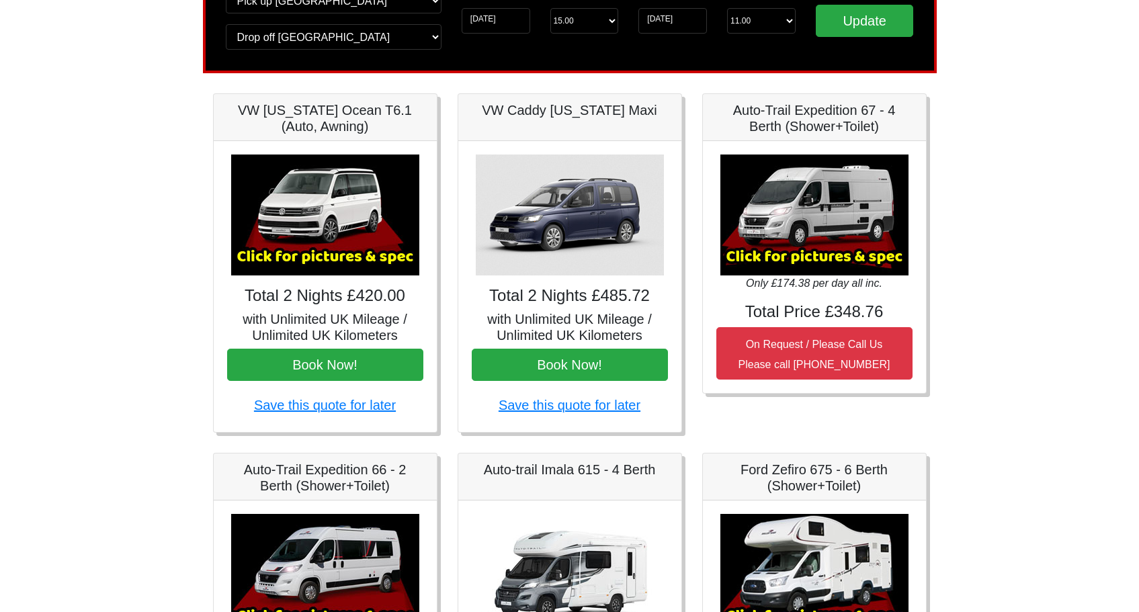
click at [568, 204] on img at bounding box center [570, 215] width 188 height 121
click at [570, 116] on h5 "VW Caddy [US_STATE] Maxi" at bounding box center [570, 110] width 196 height 16
click at [569, 372] on button "Book Now!" at bounding box center [570, 365] width 196 height 32
click at [347, 361] on button "Book Now!" at bounding box center [325, 365] width 196 height 32
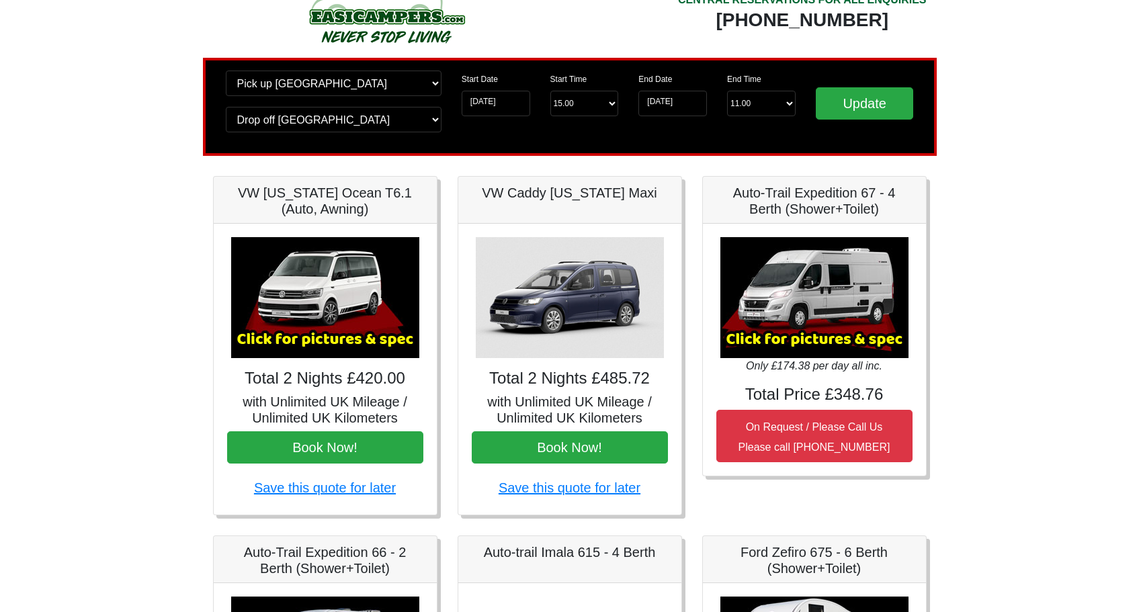
scroll to position [42, 0]
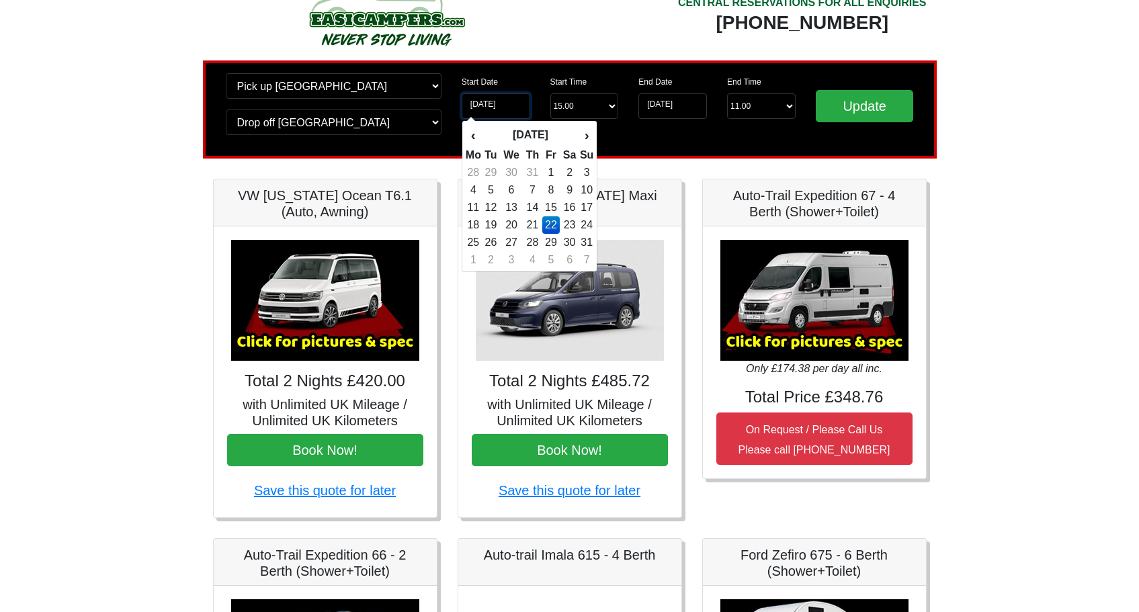
click at [510, 105] on input "[DATE]" at bounding box center [496, 106] width 69 height 26
click at [370, 179] on div "VW California Ocean T6.1 (Auto, Awning) × VW California Ocean T6 Spec TECHNICAL…" at bounding box center [325, 348] width 224 height 339
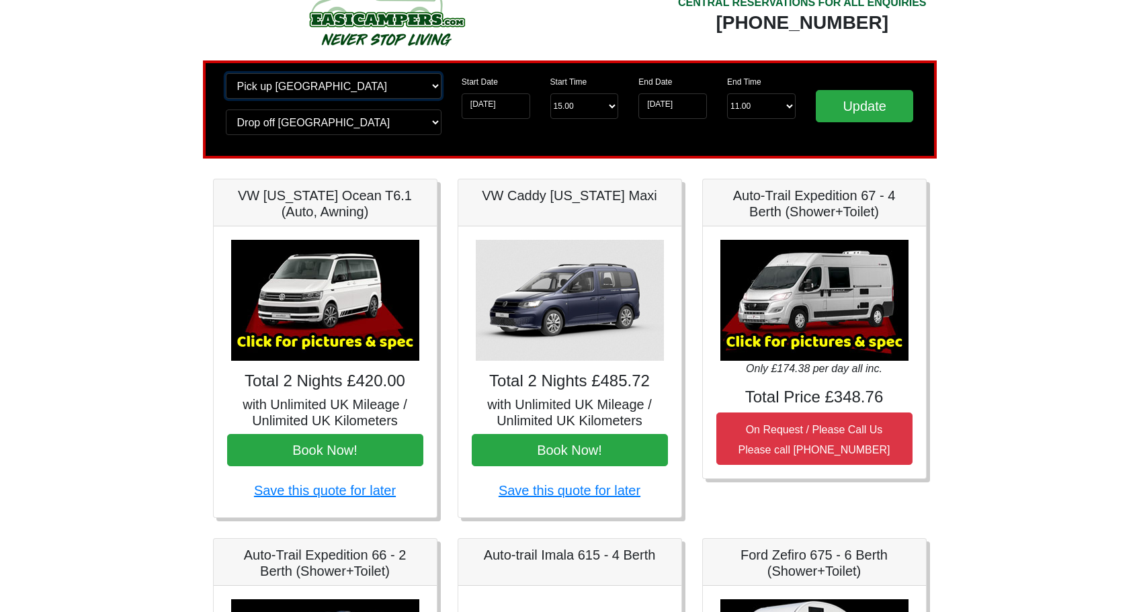
click at [331, 89] on select "Change pick up location? Pick up Wolverhampton Birmingham Airport Blackburn Lan…" at bounding box center [334, 86] width 216 height 26
select select "BIR"
click at [226, 73] on select "Change pick up location? Pick up Wolverhampton Birmingham Airport Blackburn Lan…" at bounding box center [334, 86] width 216 height 26
click at [329, 118] on select "Change drop off location? Drop off Wolverhampton Birmingham Airport Blackburn L…" at bounding box center [334, 123] width 216 height 26
select select "BIR"
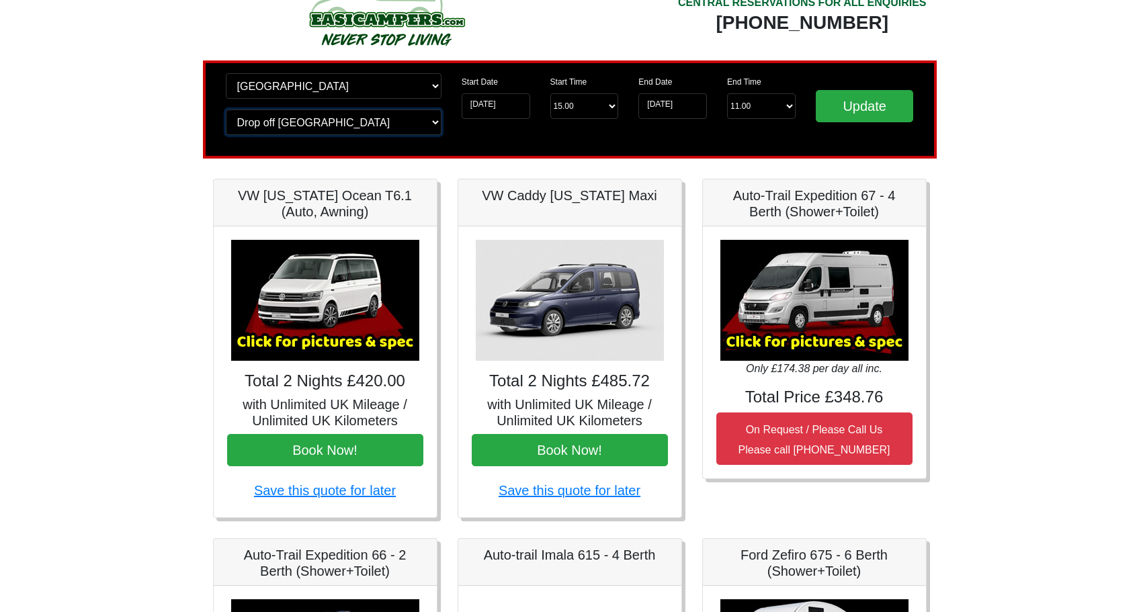
click at [226, 110] on select "Change drop off location? Drop off Wolverhampton Birmingham Airport Blackburn L…" at bounding box center [334, 123] width 216 height 26
click at [523, 103] on input "22-08-2025" at bounding box center [496, 106] width 69 height 26
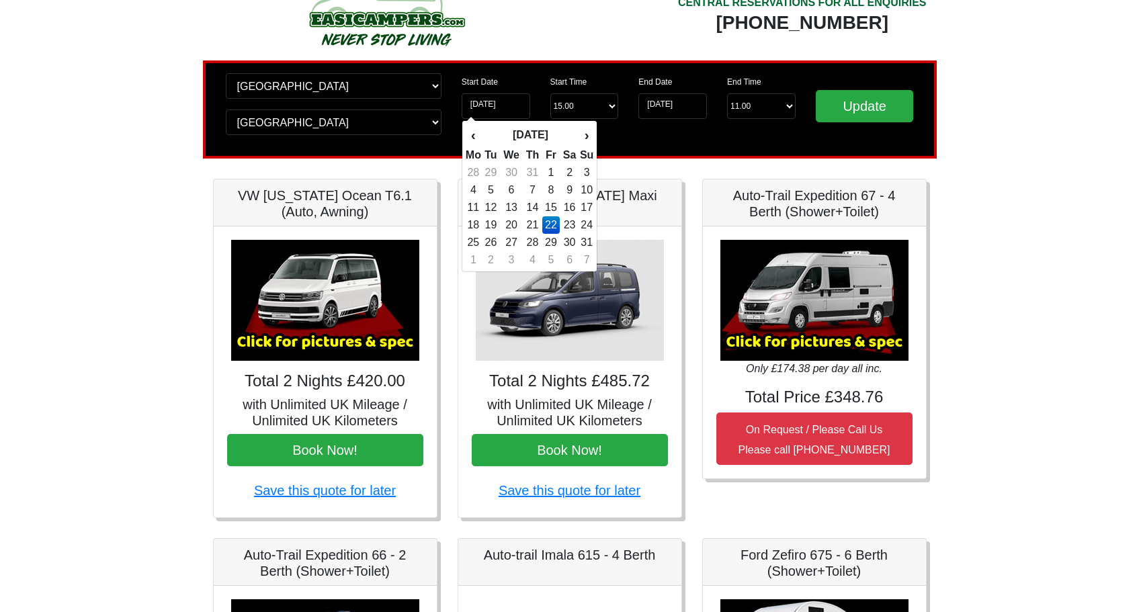
click at [552, 225] on td "22" at bounding box center [551, 224] width 18 height 17
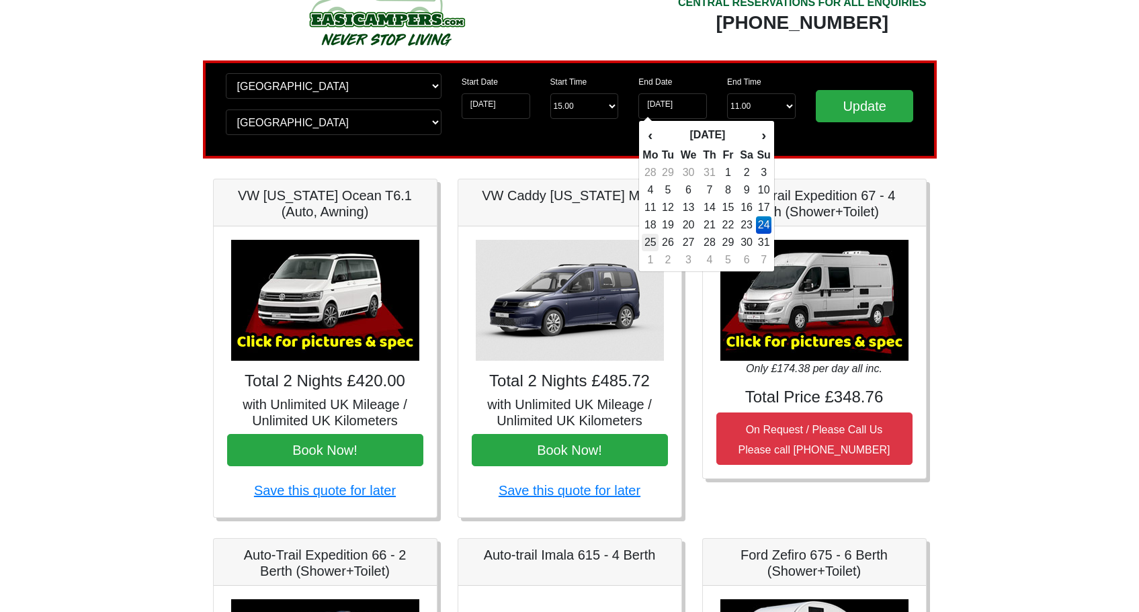
click at [651, 244] on td "25" at bounding box center [650, 242] width 17 height 17
type input "25-08-2025"
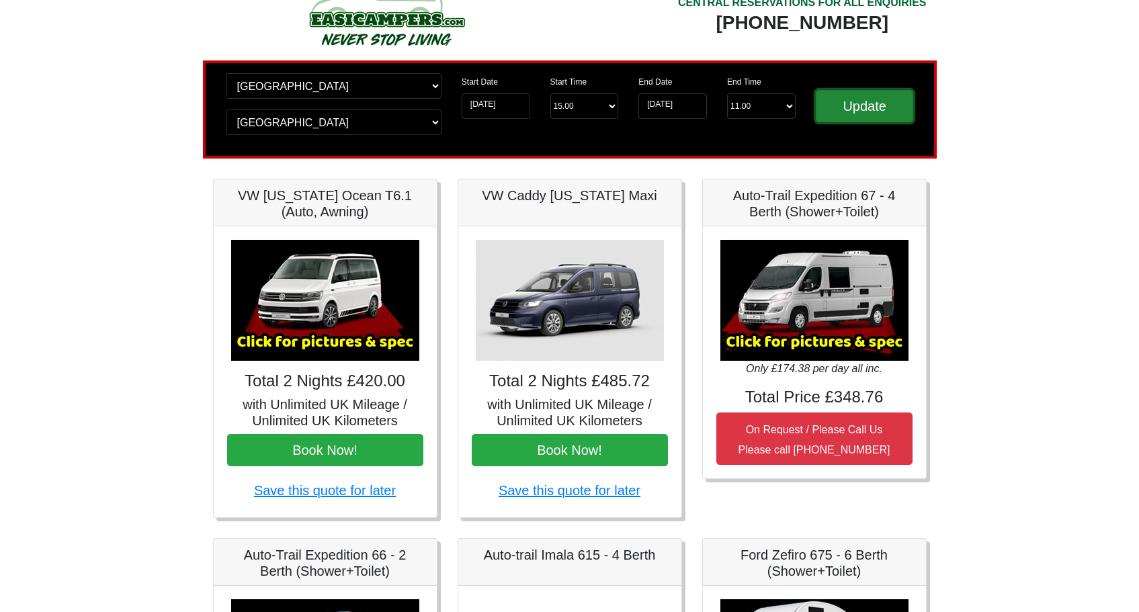
click at [843, 106] on input "Update" at bounding box center [865, 106] width 98 height 32
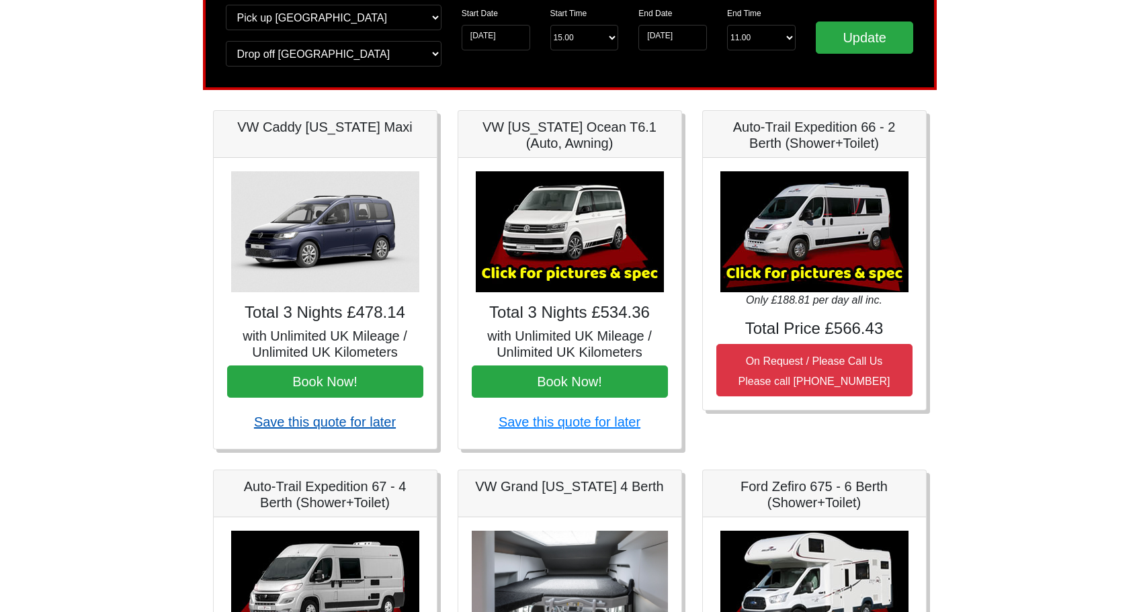
scroll to position [113, 0]
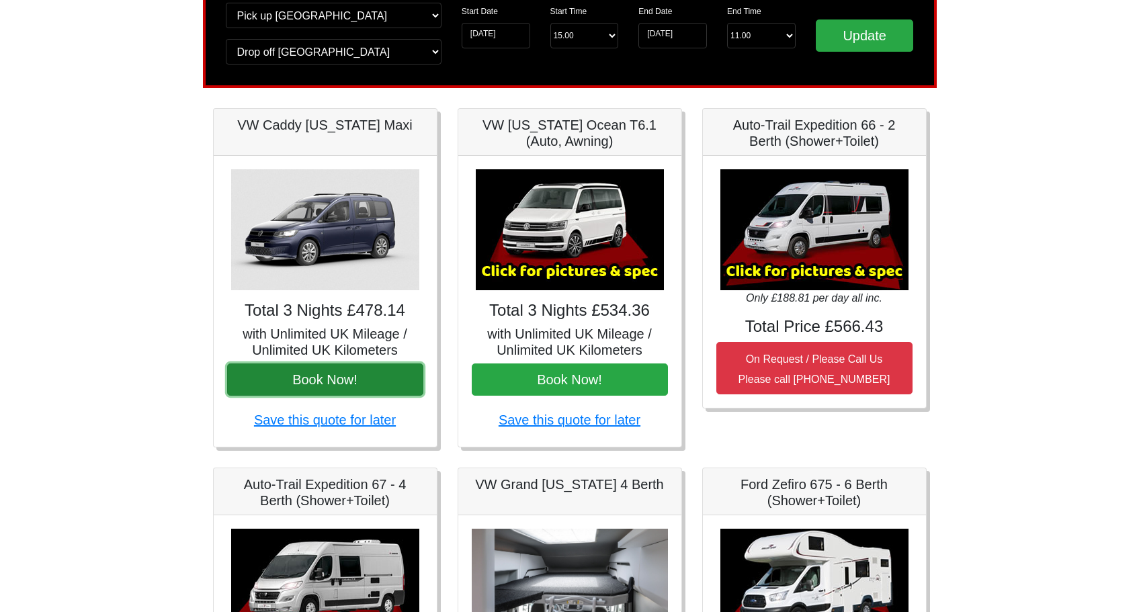
click at [339, 381] on button "Book Now!" at bounding box center [325, 380] width 196 height 32
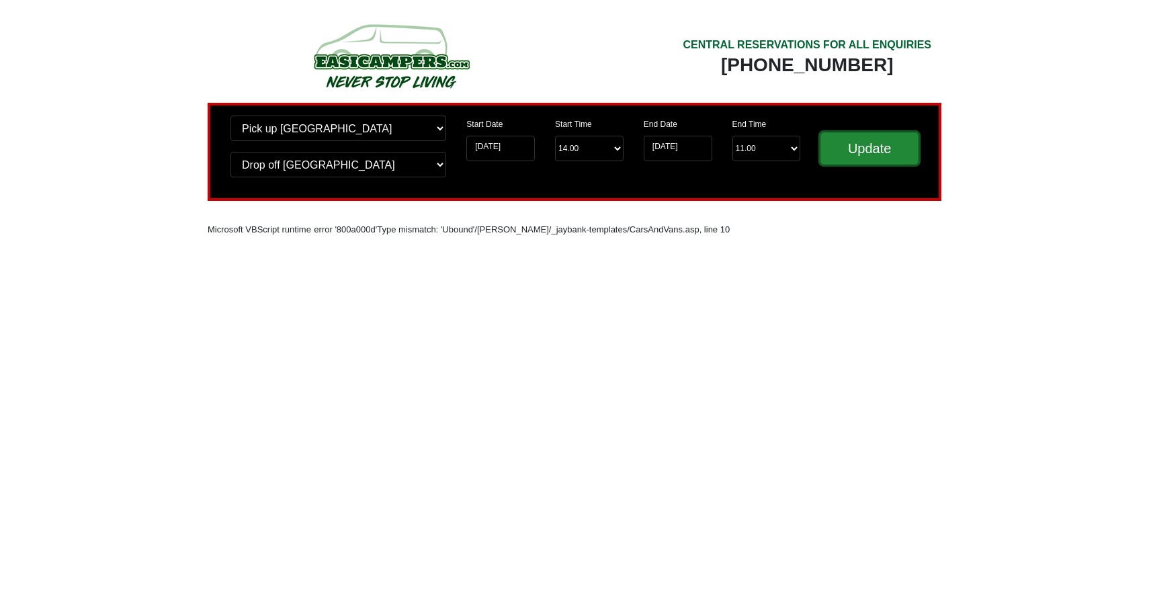
click at [874, 153] on input "Update" at bounding box center [869, 148] width 98 height 32
click at [434, 167] on select "Change drop off location? Drop off Birmingham Airport Birmingham Airport Blackb…" at bounding box center [338, 165] width 216 height 26
click at [230, 152] on select "Change drop off location? Drop off Birmingham Airport Birmingham Airport Blackb…" at bounding box center [338, 165] width 216 height 26
click at [494, 185] on div "Start Date 21-08-2025 Start Time Start Time 14.00 -------- 11.00 am (Saturday &…" at bounding box center [544, 152] width 177 height 73
click at [884, 150] on input "Update" at bounding box center [869, 148] width 98 height 32
